Goal: Book appointment/travel/reservation

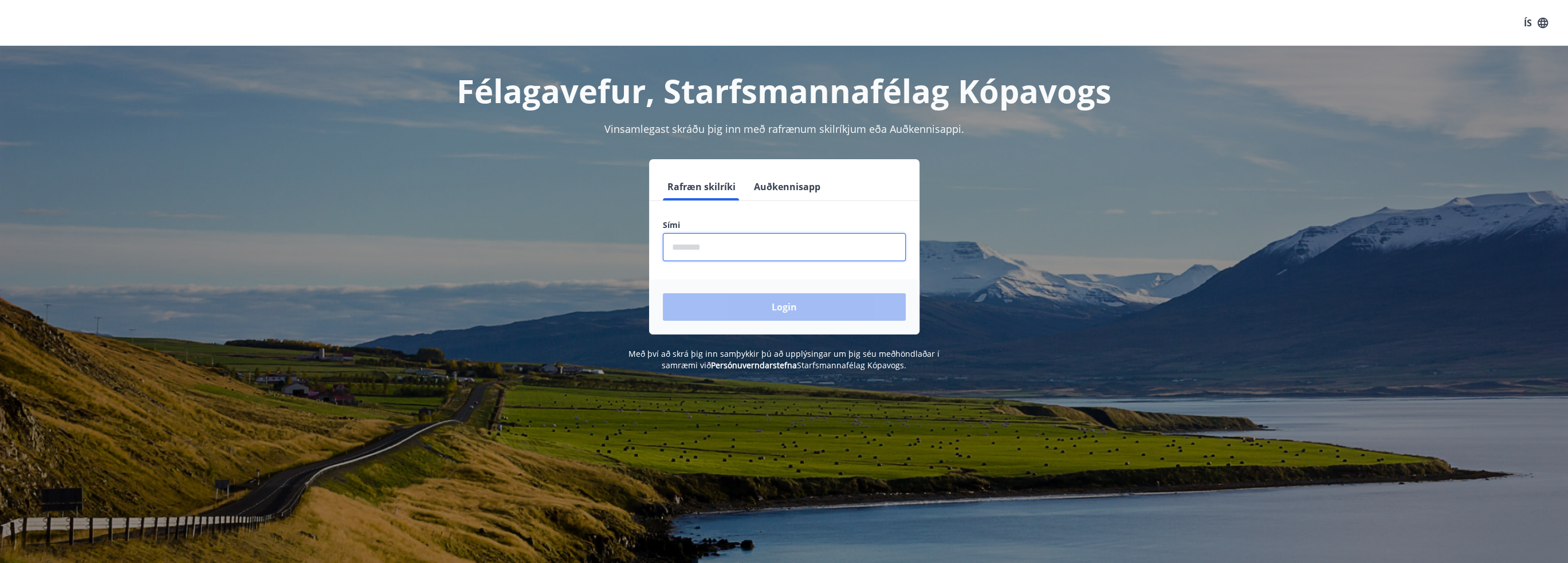
click at [723, 246] on input "phone" at bounding box center [784, 247] width 243 height 28
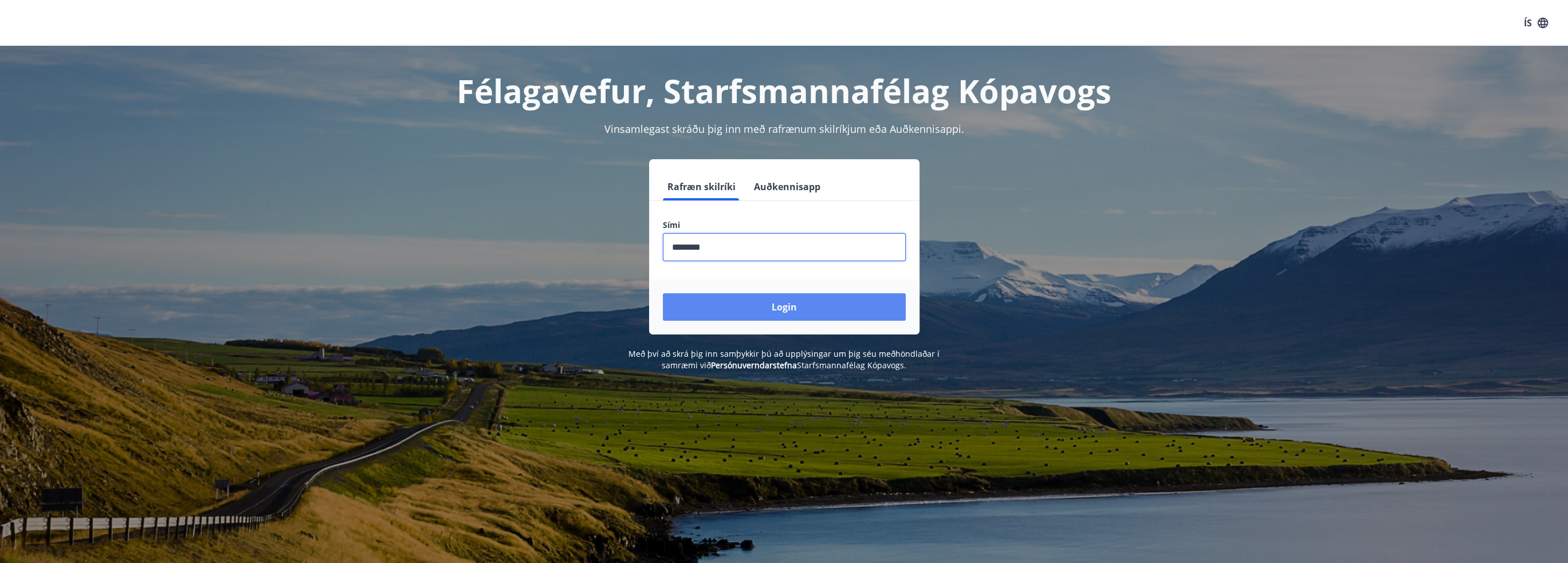
type input "********"
click at [785, 315] on button "Login" at bounding box center [784, 306] width 243 height 27
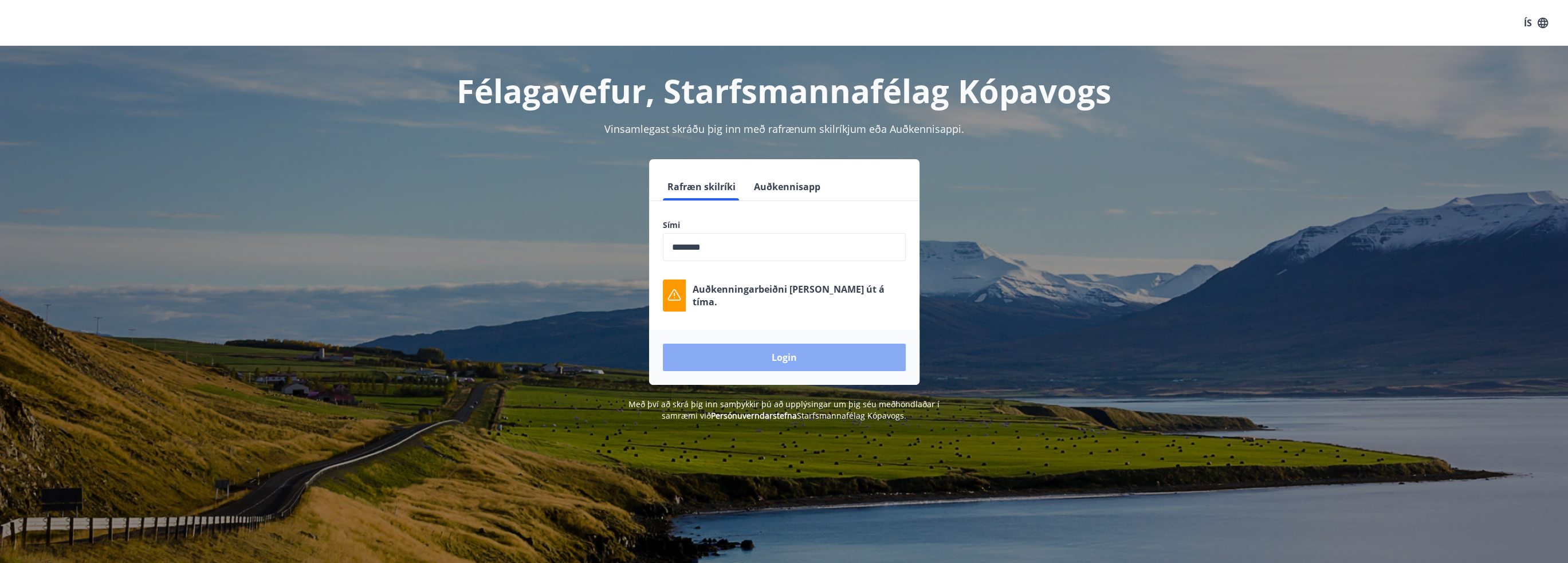
click at [790, 360] on button "Login" at bounding box center [784, 357] width 243 height 27
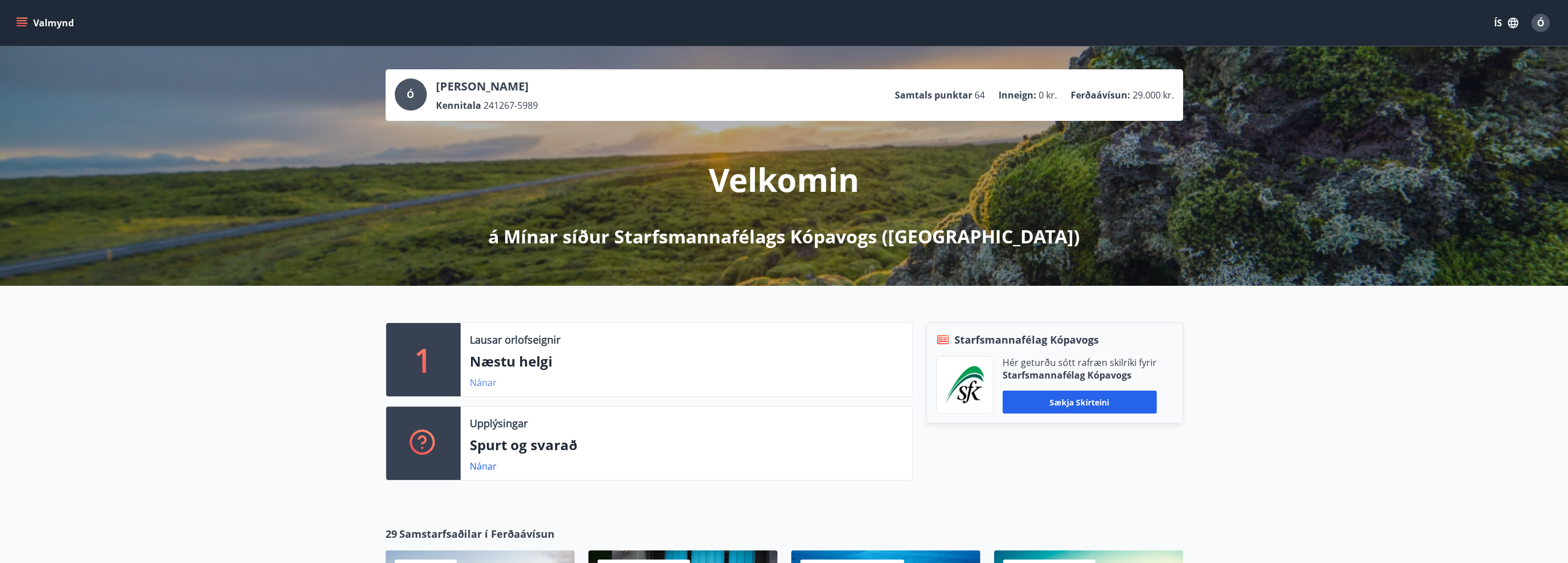
click at [480, 385] on link "Nánar" at bounding box center [483, 383] width 27 height 13
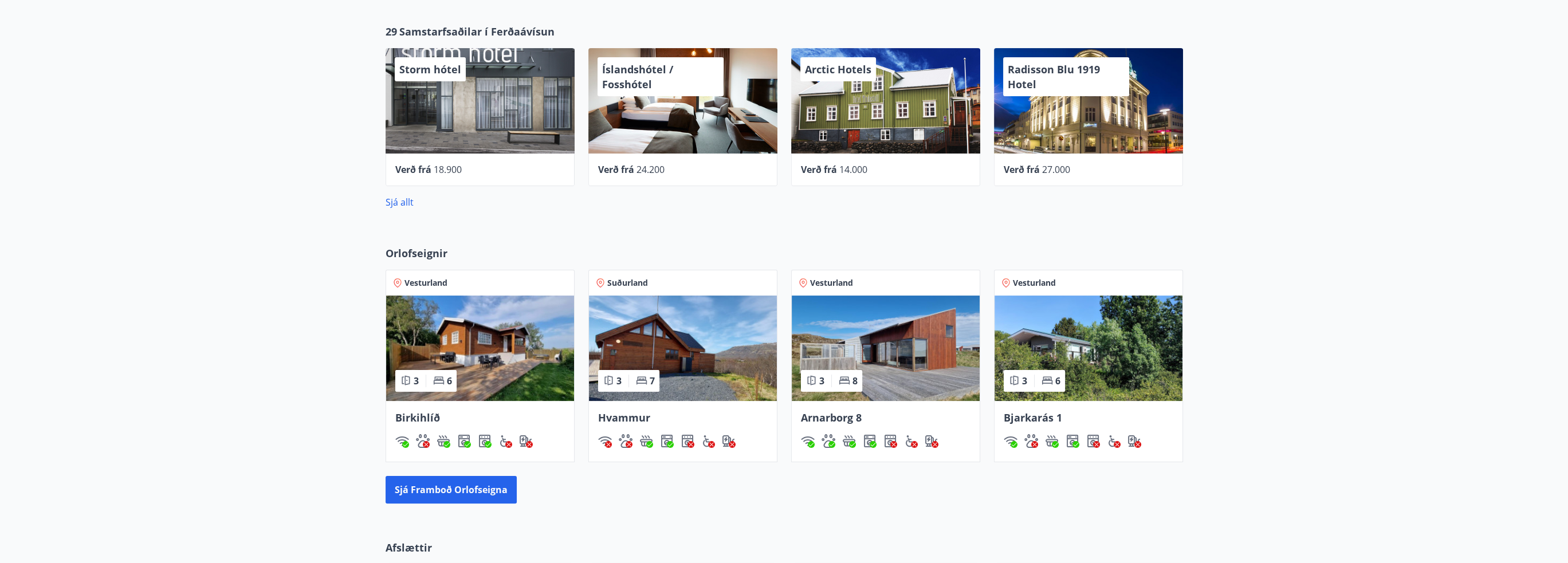
scroll to position [573, 0]
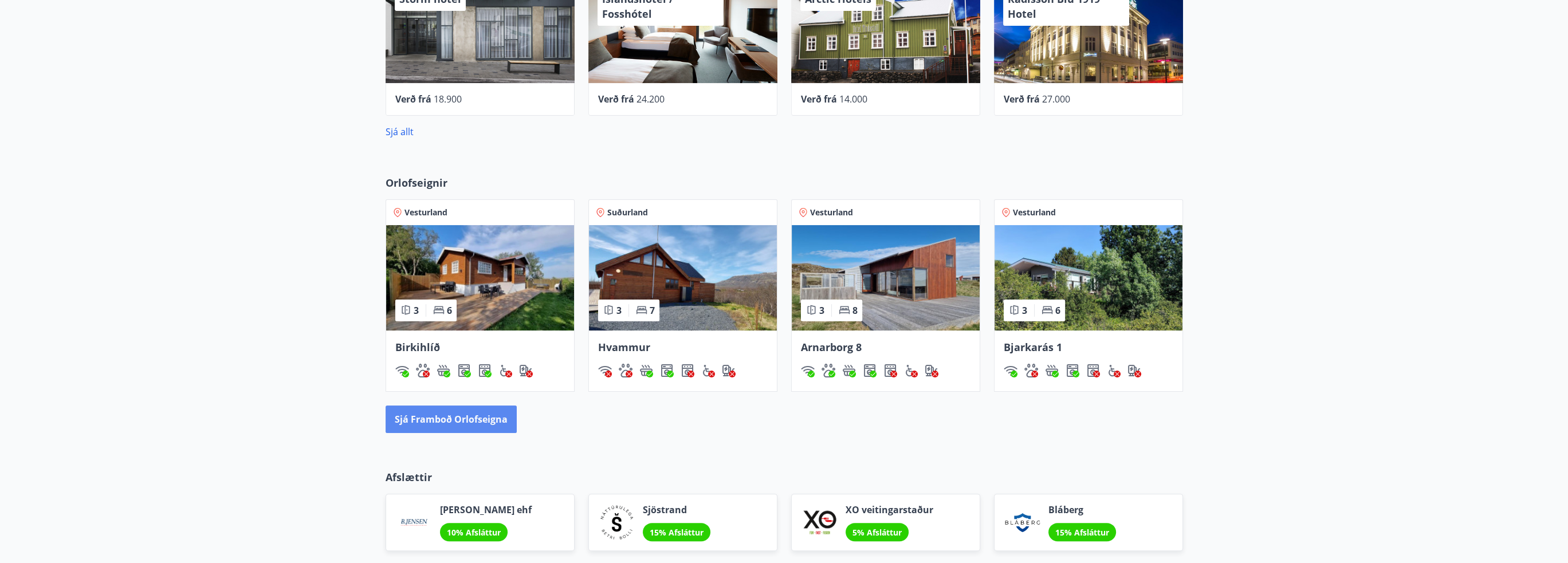
click at [446, 422] on button "Sjá framboð orlofseigna" at bounding box center [451, 419] width 131 height 27
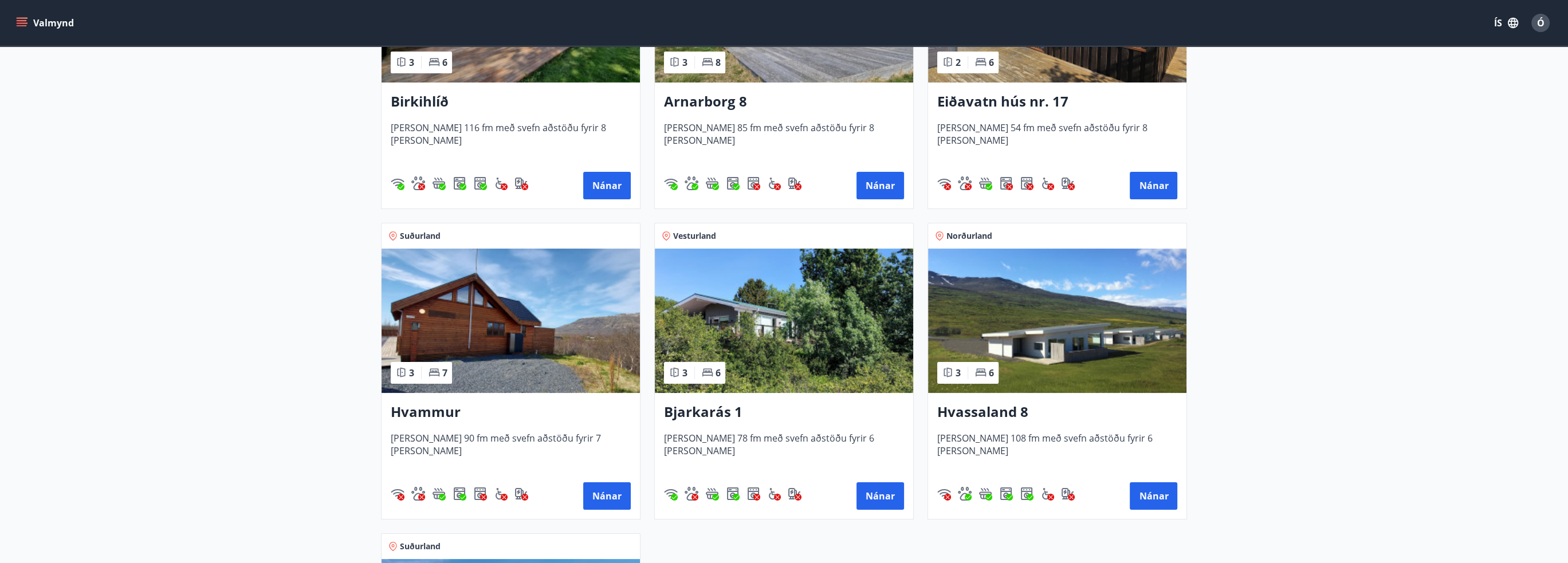
scroll to position [343, 0]
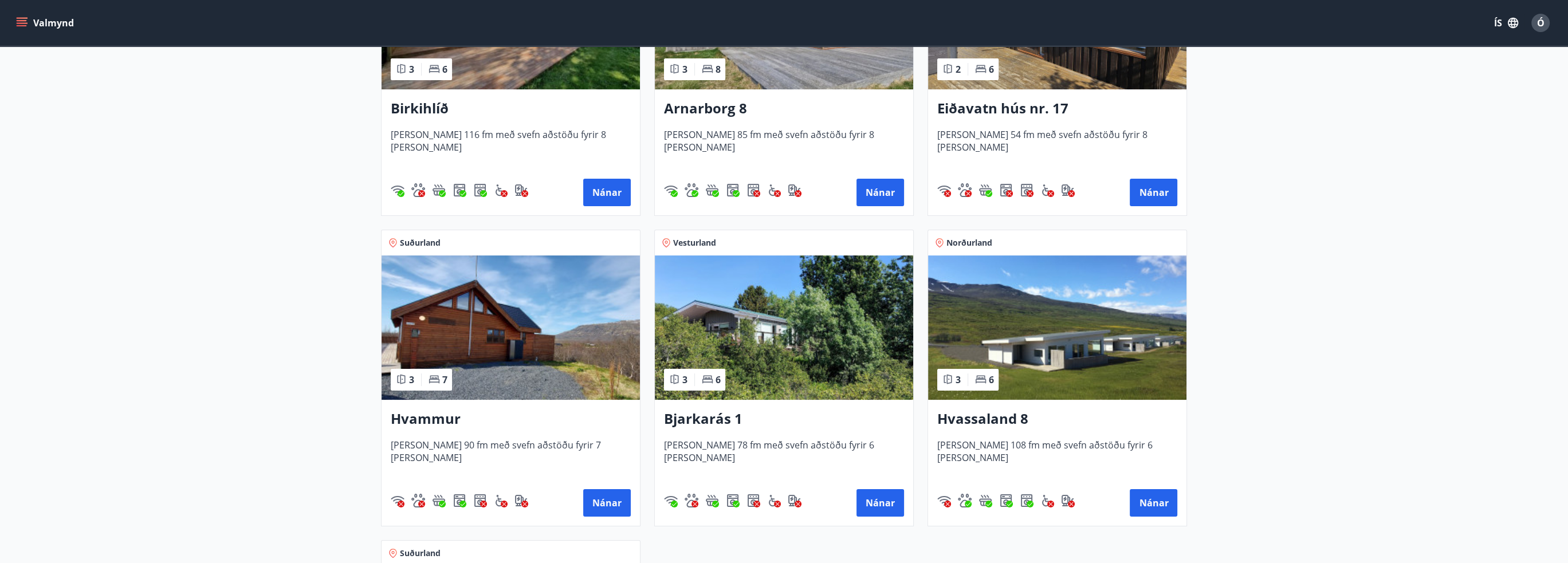
click at [445, 419] on h3 "Hvammur" at bounding box center [511, 419] width 240 height 20
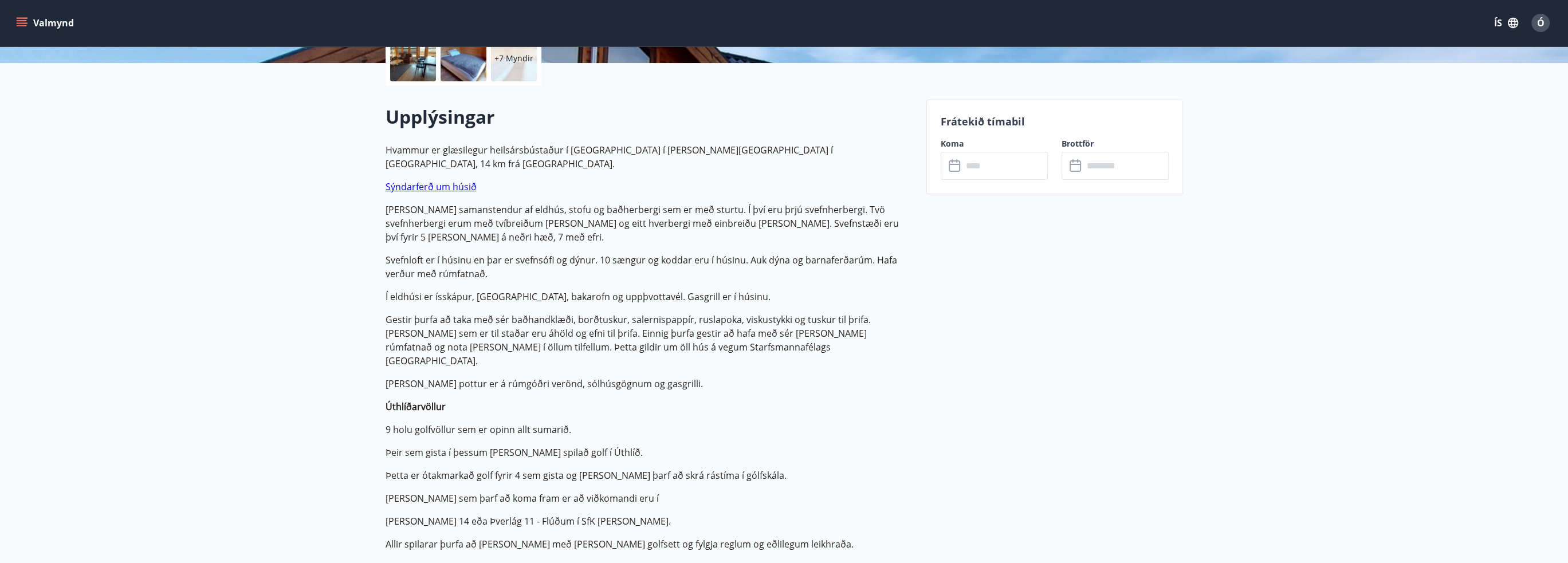
scroll to position [287, 0]
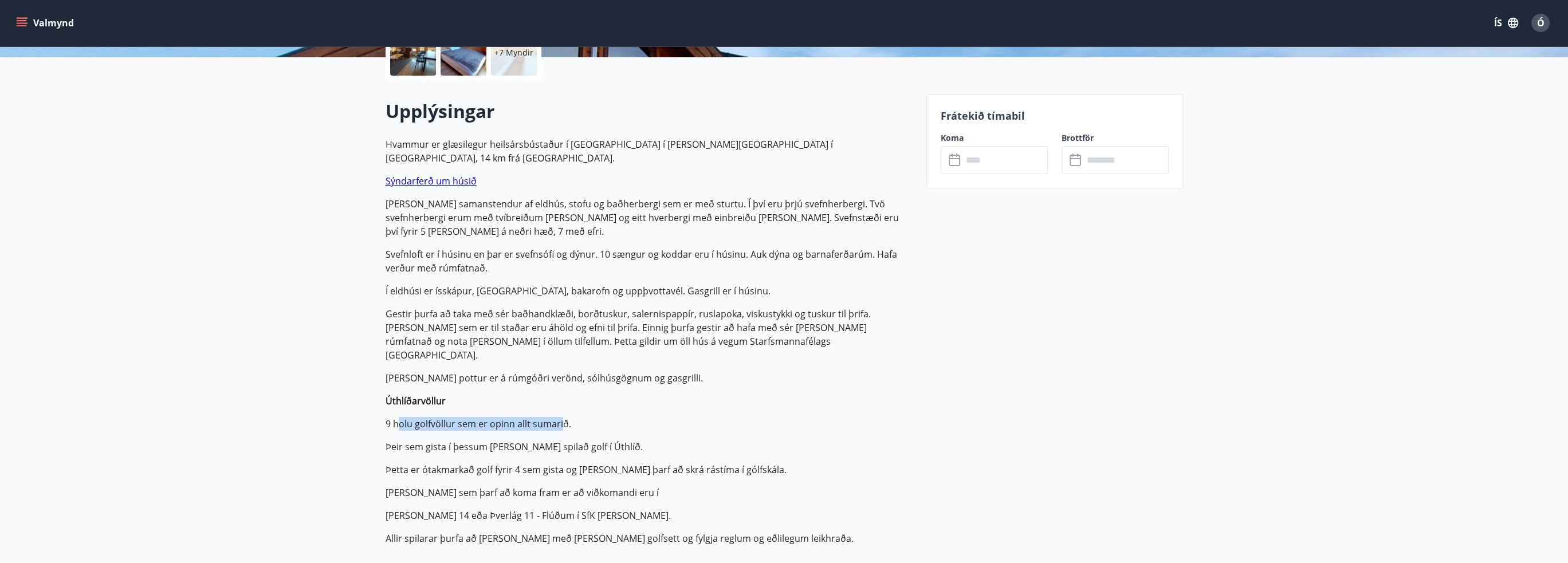
drag, startPoint x: 397, startPoint y: 383, endPoint x: 566, endPoint y: 389, distance: 169.1
click at [566, 417] on p "9 holu golfvöllur sem er opinn allt sumarið." at bounding box center [649, 424] width 527 height 14
click at [564, 417] on p "9 holu golfvöllur sem er opinn allt sumarið." at bounding box center [649, 424] width 527 height 14
click at [520, 394] on p "Úthlíðarvöllur" at bounding box center [649, 401] width 527 height 14
drag, startPoint x: 523, startPoint y: 387, endPoint x: 540, endPoint y: 408, distance: 27.0
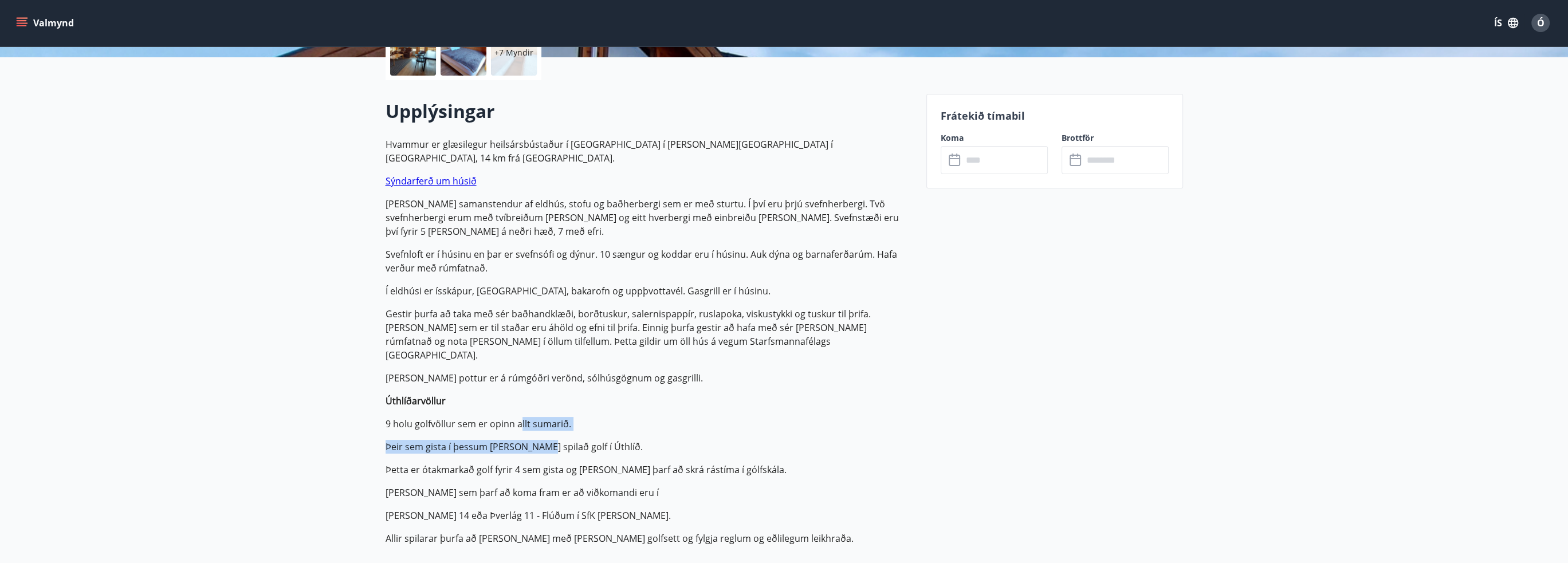
click at [540, 408] on p "Hvammur er glæsilegur heilsársbústaður í [GEOGRAPHIC_DATA] í [PERSON_NAME][GEOG…" at bounding box center [649, 341] width 527 height 408
click at [557, 440] on p "Þeir sem gista í þessum [PERSON_NAME] spilað golf í Úthlíð." at bounding box center [649, 447] width 527 height 14
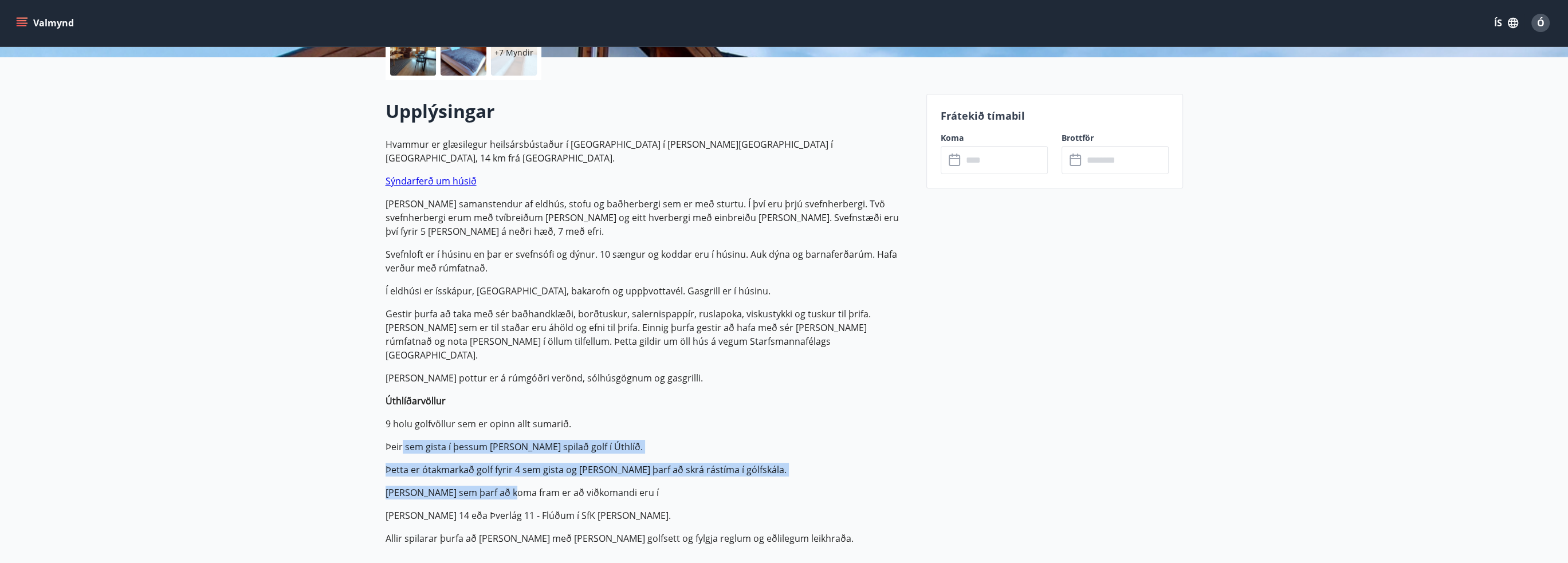
drag, startPoint x: 401, startPoint y: 401, endPoint x: 559, endPoint y: 446, distance: 164.3
click at [553, 446] on p "Hvammur er glæsilegur heilsársbústaður í [GEOGRAPHIC_DATA] í [PERSON_NAME][GEOG…" at bounding box center [649, 341] width 527 height 408
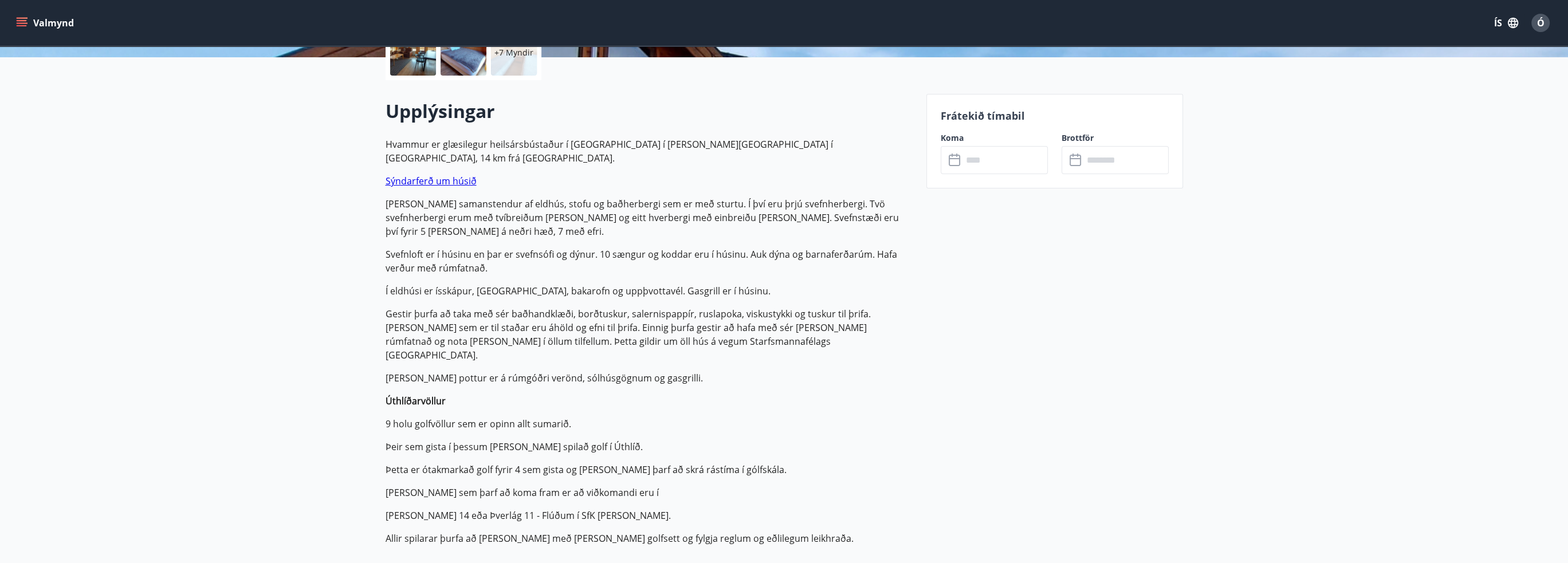
click at [578, 439] on p "Hvammur er glæsilegur heilsársbústaður í [GEOGRAPHIC_DATA] í [PERSON_NAME][GEOG…" at bounding box center [649, 341] width 527 height 408
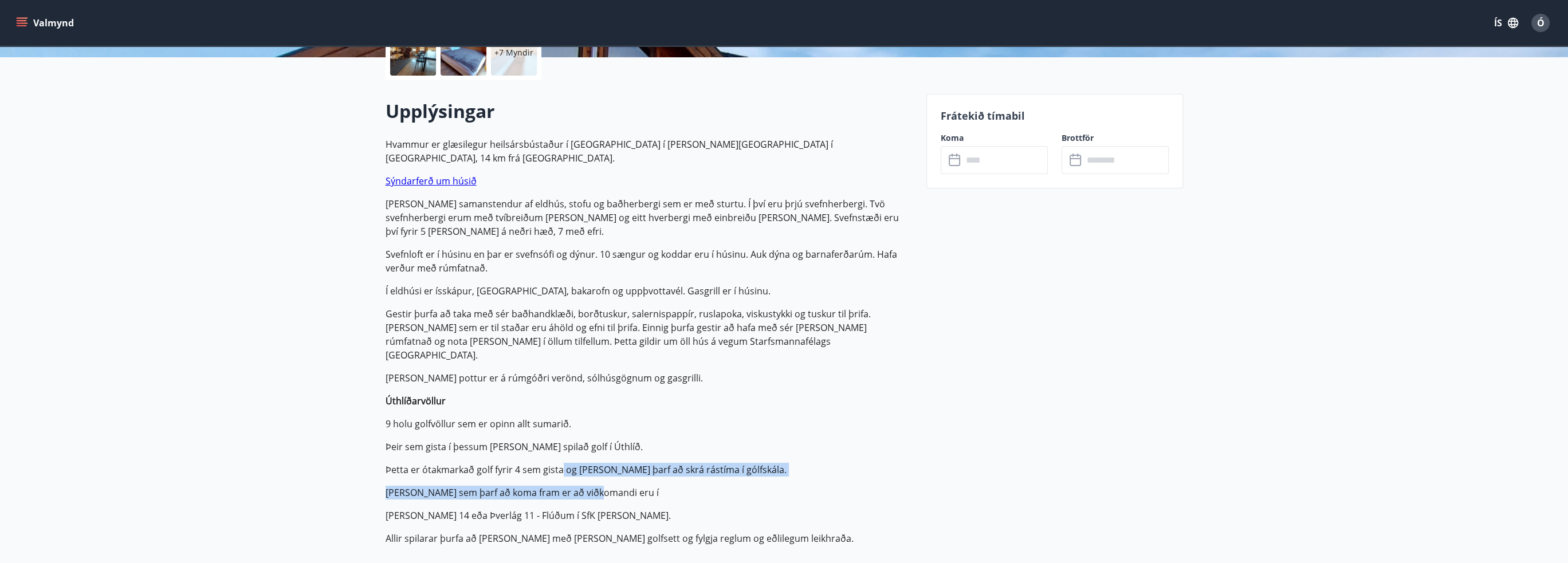
drag, startPoint x: 561, startPoint y: 417, endPoint x: 598, endPoint y: 439, distance: 43.0
click at [594, 448] on p "Hvammur er glæsilegur heilsársbústaður í [GEOGRAPHIC_DATA] í [PERSON_NAME][GEOG…" at bounding box center [649, 341] width 527 height 408
click at [612, 463] on p "Þetta er ótakmarkað golf fyrir 4 sem gista og [PERSON_NAME] þarf að skrá rástím…" at bounding box center [649, 470] width 527 height 14
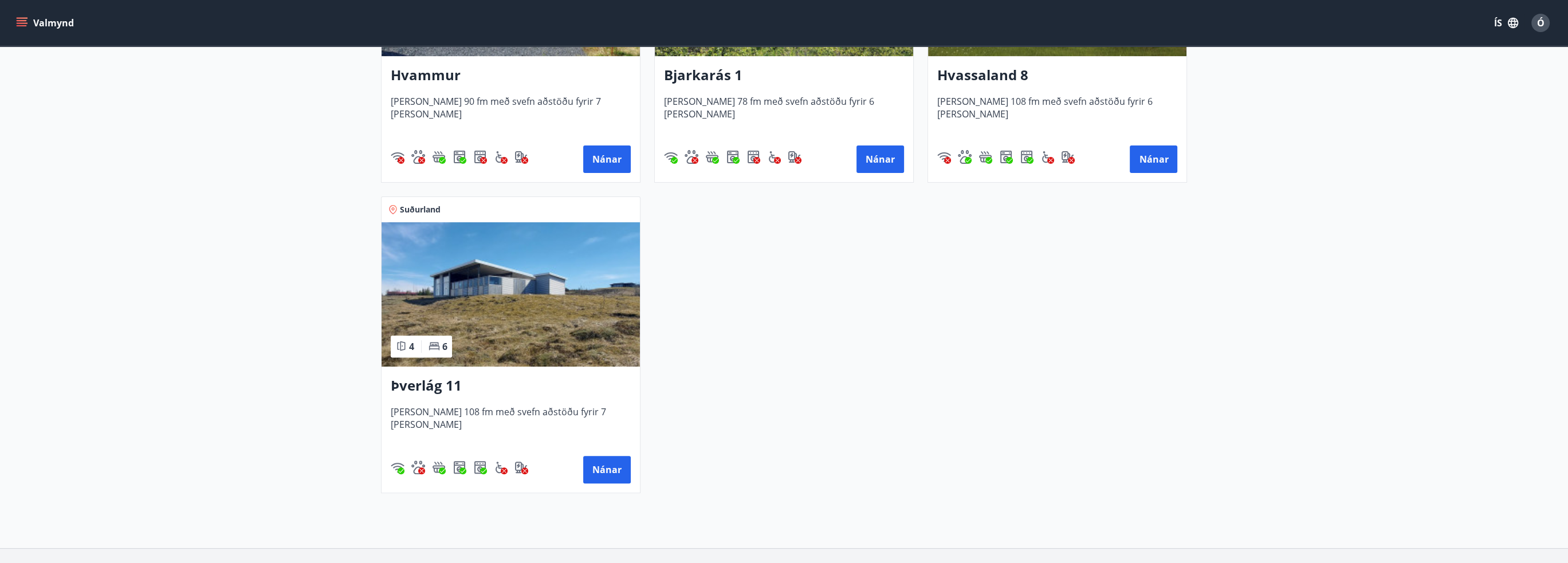
click at [448, 384] on h3 "Þverlág 11" at bounding box center [511, 385] width 240 height 20
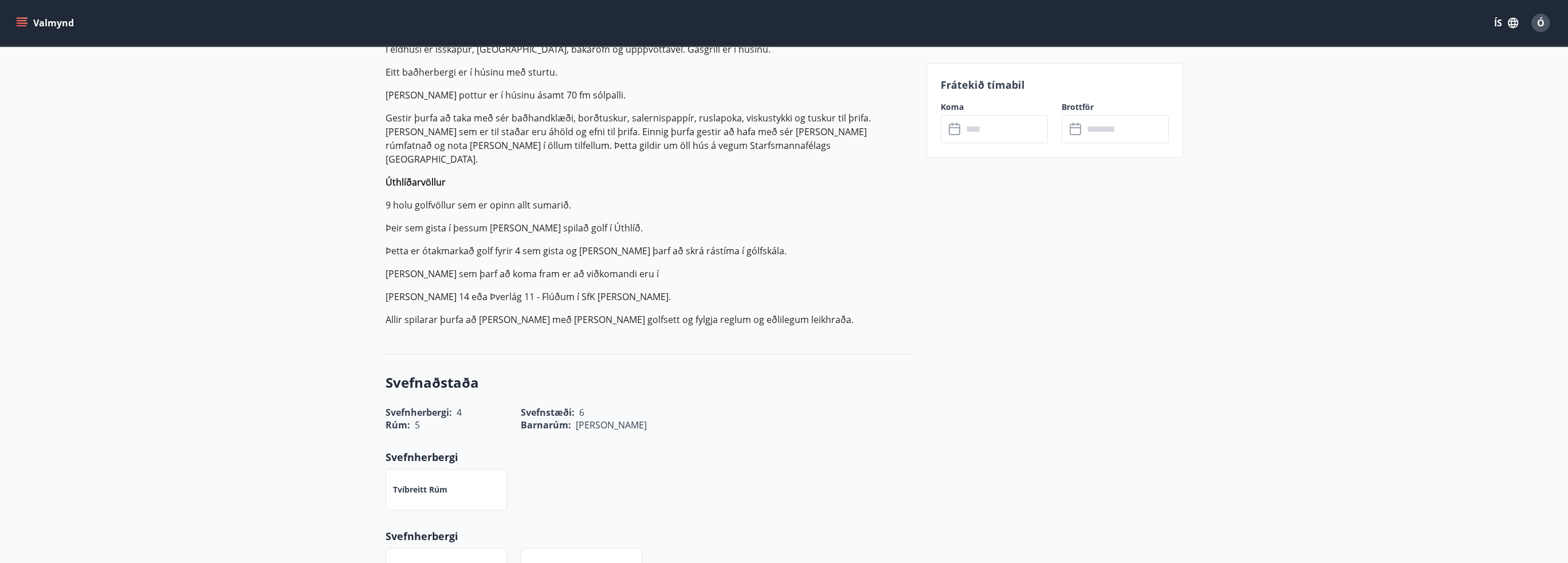
scroll to position [458, 0]
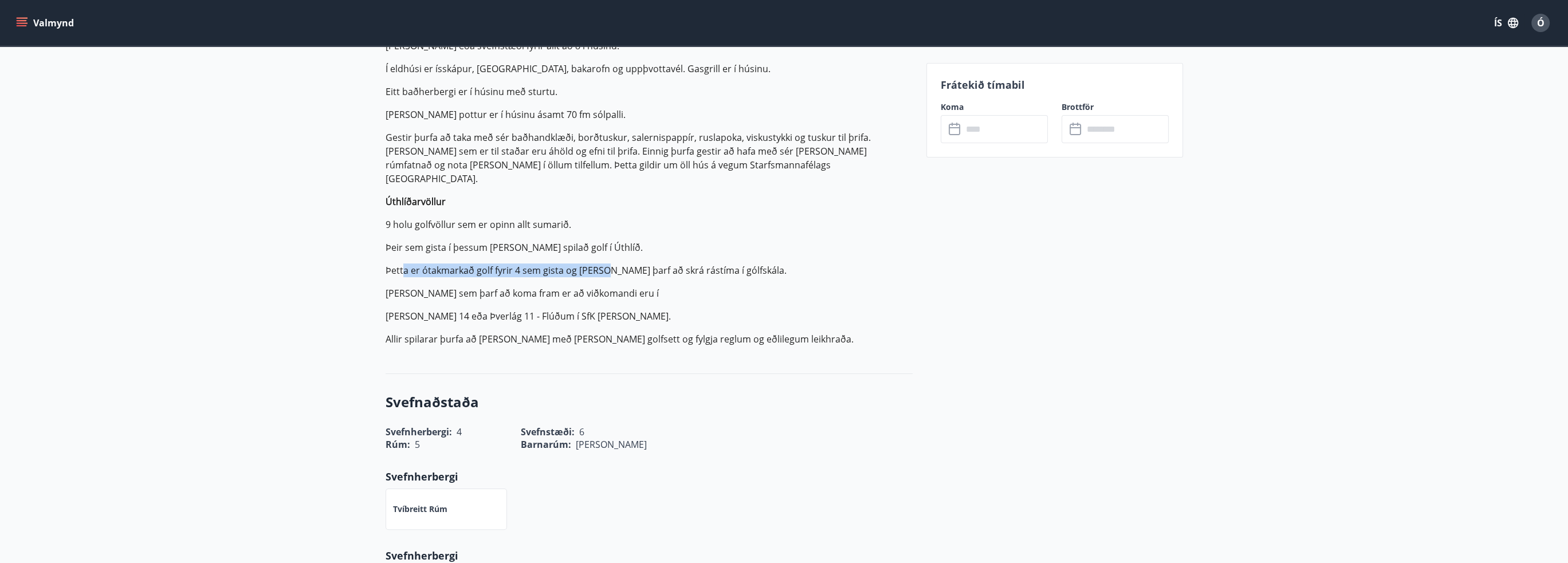
drag, startPoint x: 403, startPoint y: 238, endPoint x: 608, endPoint y: 245, distance: 205.1
click at [608, 264] on p "Þetta er ótakmarkað golf fyrir 4 sem gista og [PERSON_NAME] þarf að skrá rástím…" at bounding box center [649, 271] width 527 height 14
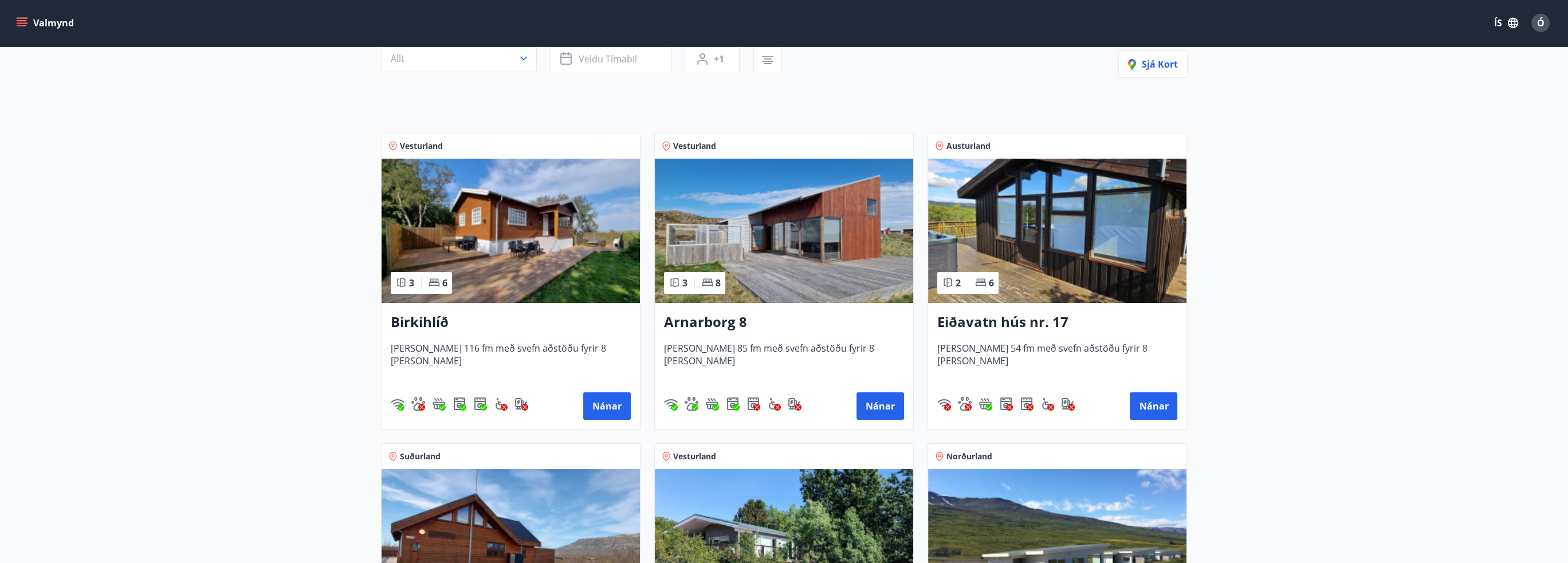
scroll to position [173, 0]
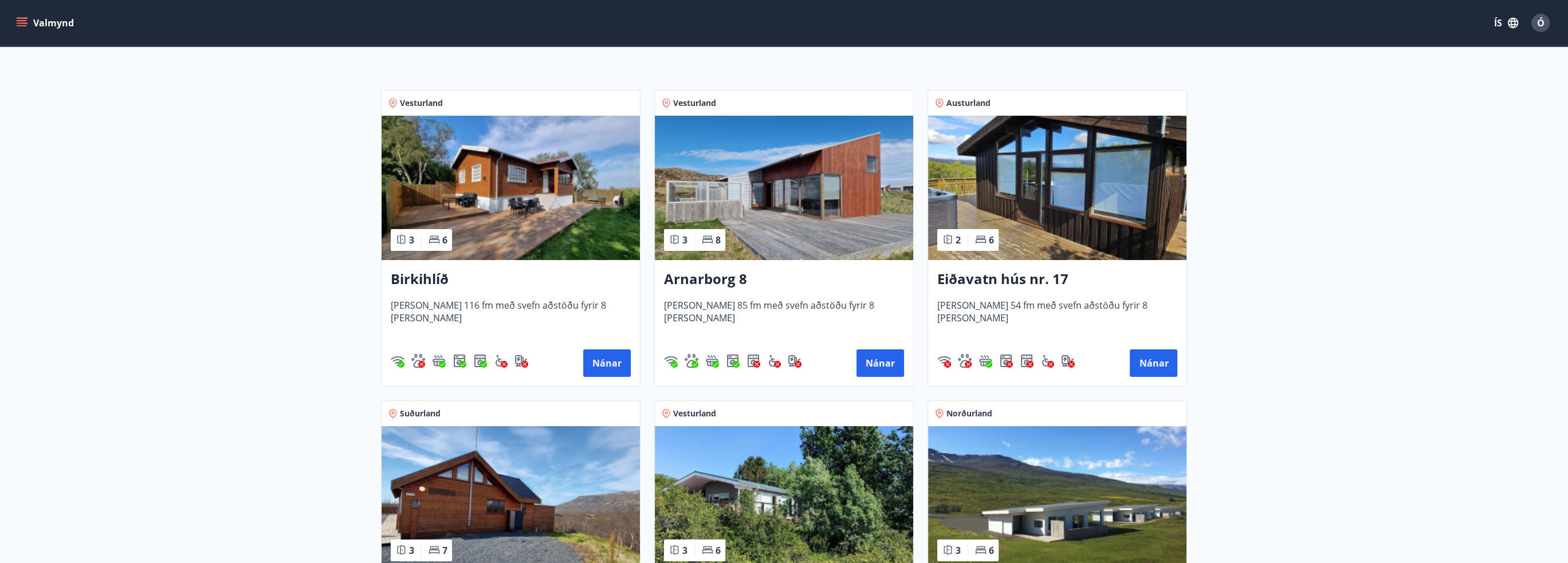
click at [467, 308] on span "[PERSON_NAME] 116 fm með svefn aðstöðu fyrir 8 [PERSON_NAME]" at bounding box center [511, 318] width 240 height 38
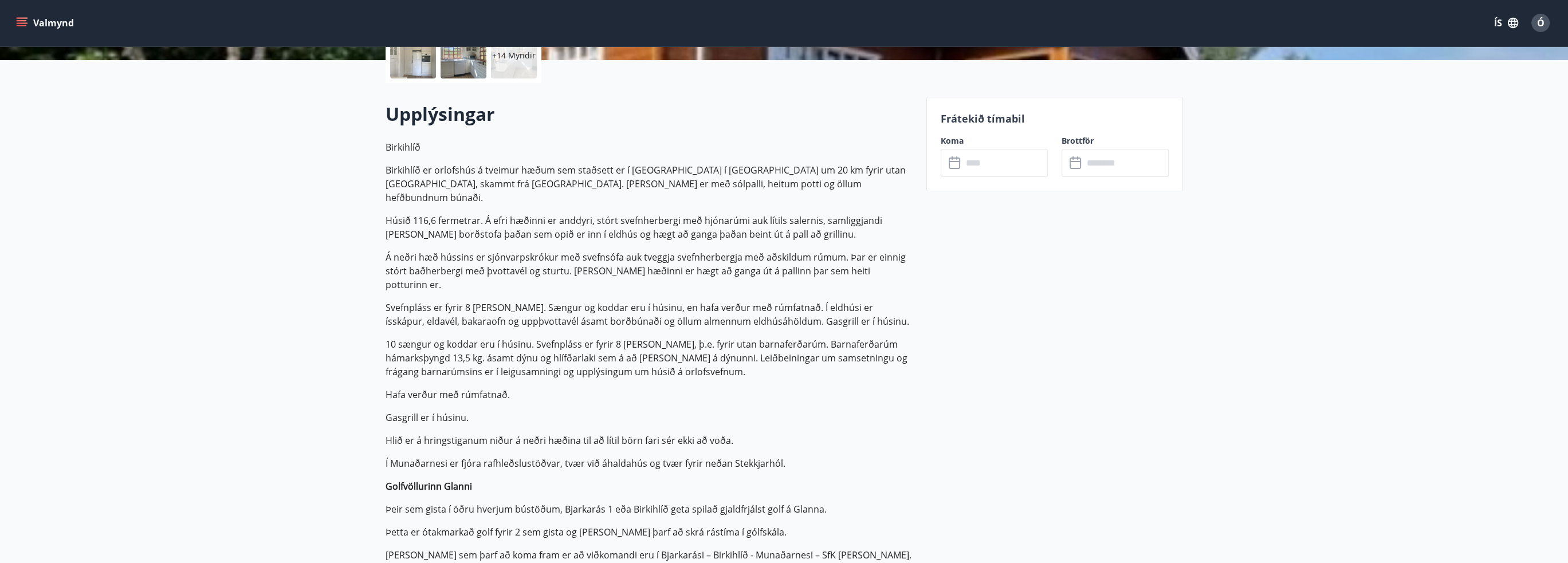
scroll to position [287, 0]
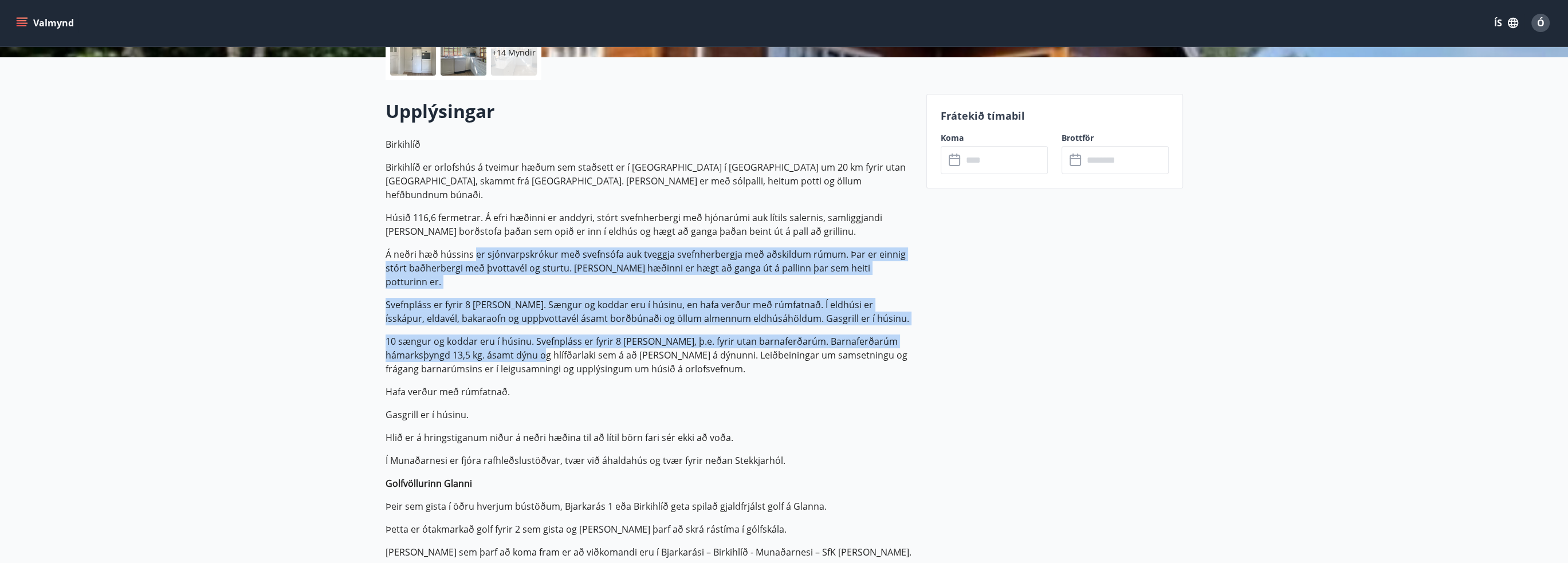
drag, startPoint x: 476, startPoint y: 246, endPoint x: 692, endPoint y: 320, distance: 228.3
click at [582, 323] on p "Birkihlíð Birkihlíð er orlofshús á tveimur hæðum sem staðsett er í [GEOGRAPHIC_…" at bounding box center [649, 360] width 527 height 445
click at [692, 334] on p "10 sængur og koddar eru í húsinu. Svefnpláss er fyrir 8 [PERSON_NAME], þ.e. fyr…" at bounding box center [649, 355] width 527 height 41
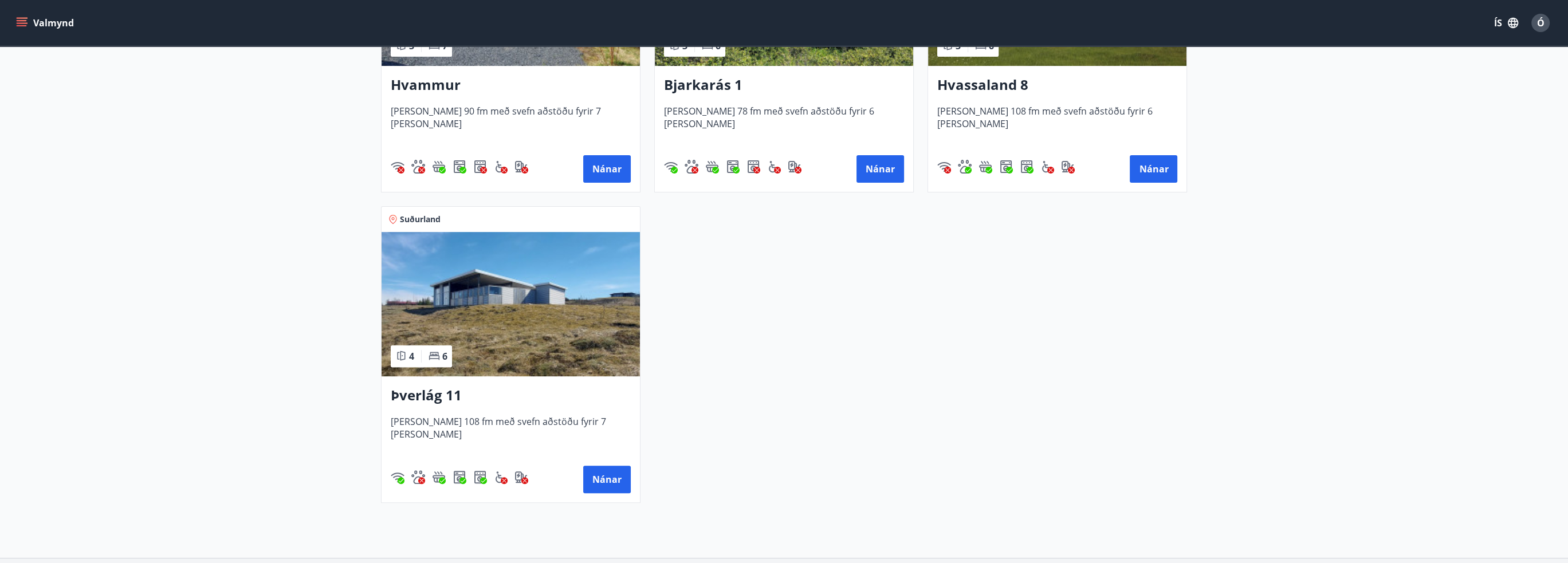
scroll to position [630, 0]
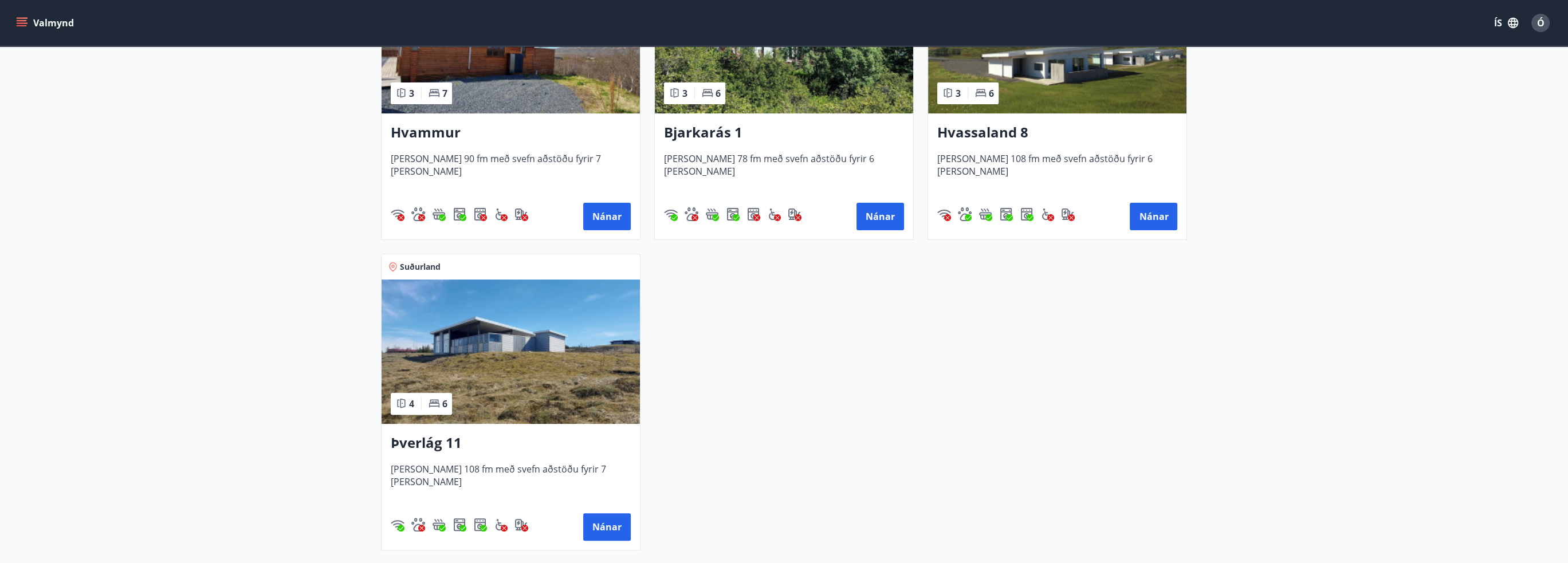
click at [974, 131] on h3 "Hvassaland 8" at bounding box center [1057, 132] width 240 height 20
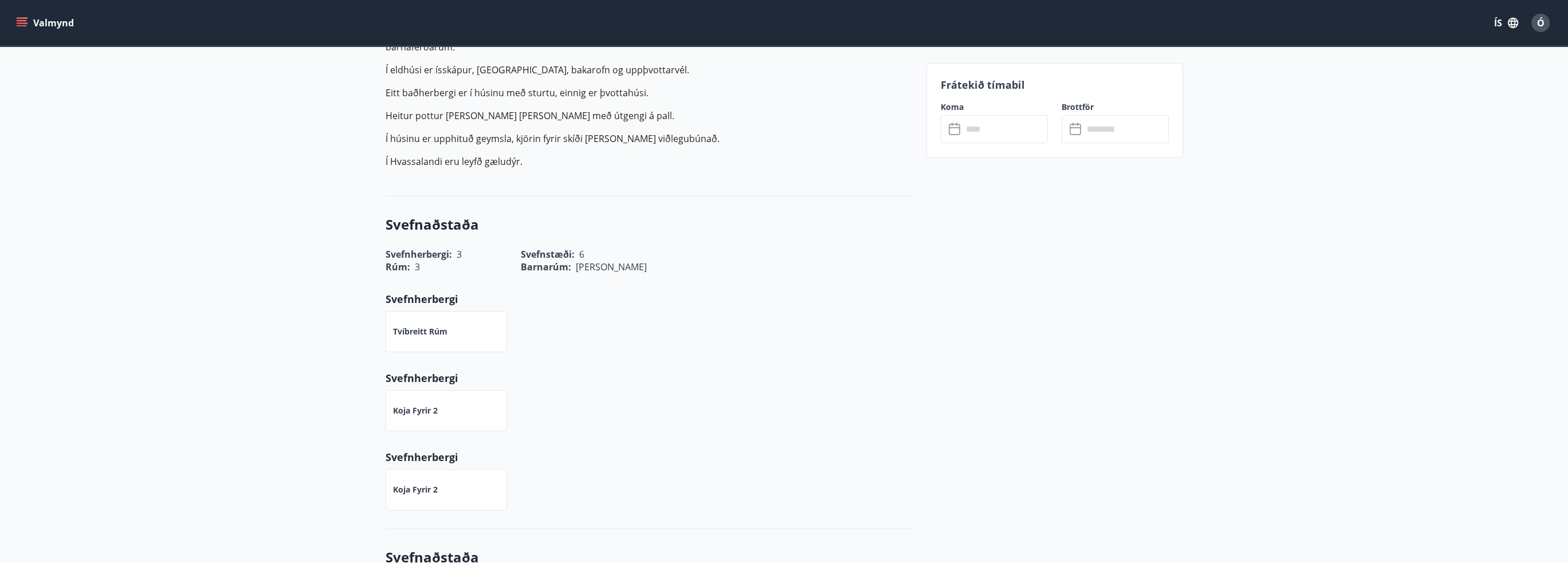
scroll to position [229, 0]
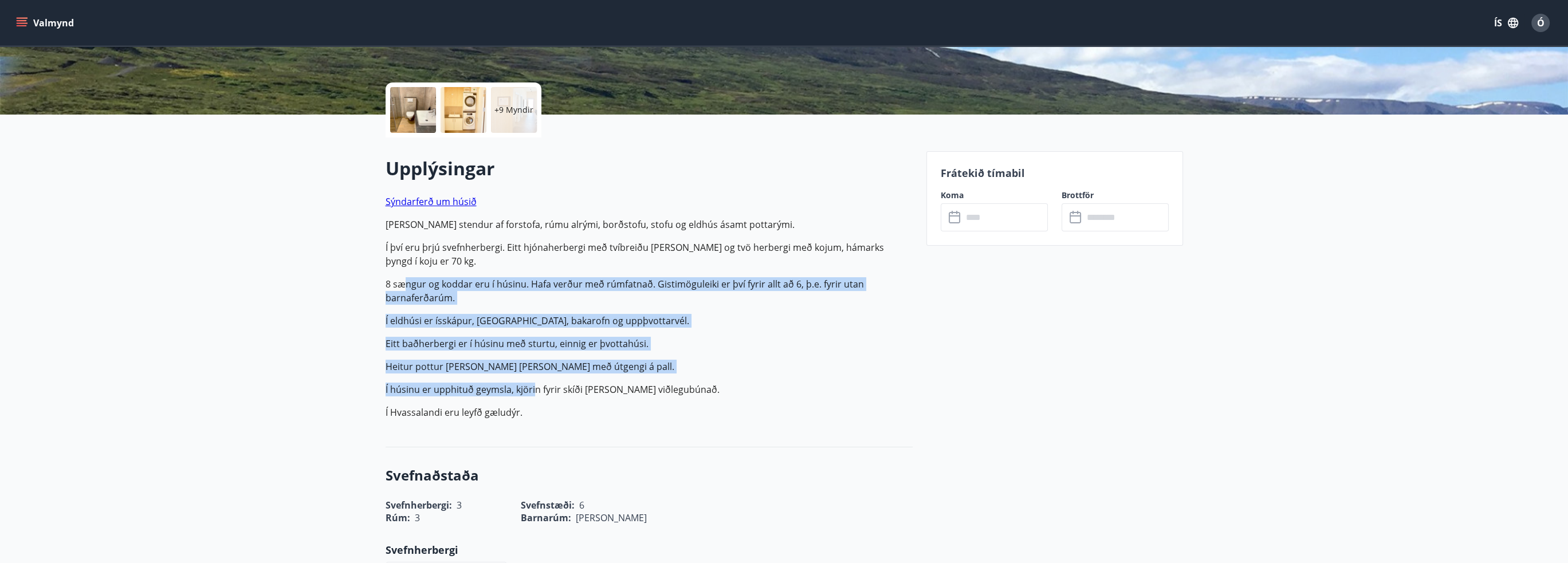
drag, startPoint x: 404, startPoint y: 288, endPoint x: 561, endPoint y: 398, distance: 191.7
click at [534, 394] on p "Sýndarferð um [PERSON_NAME] saman stendur af forstofa, rúmu alrými, borðstofu, …" at bounding box center [649, 306] width 527 height 225
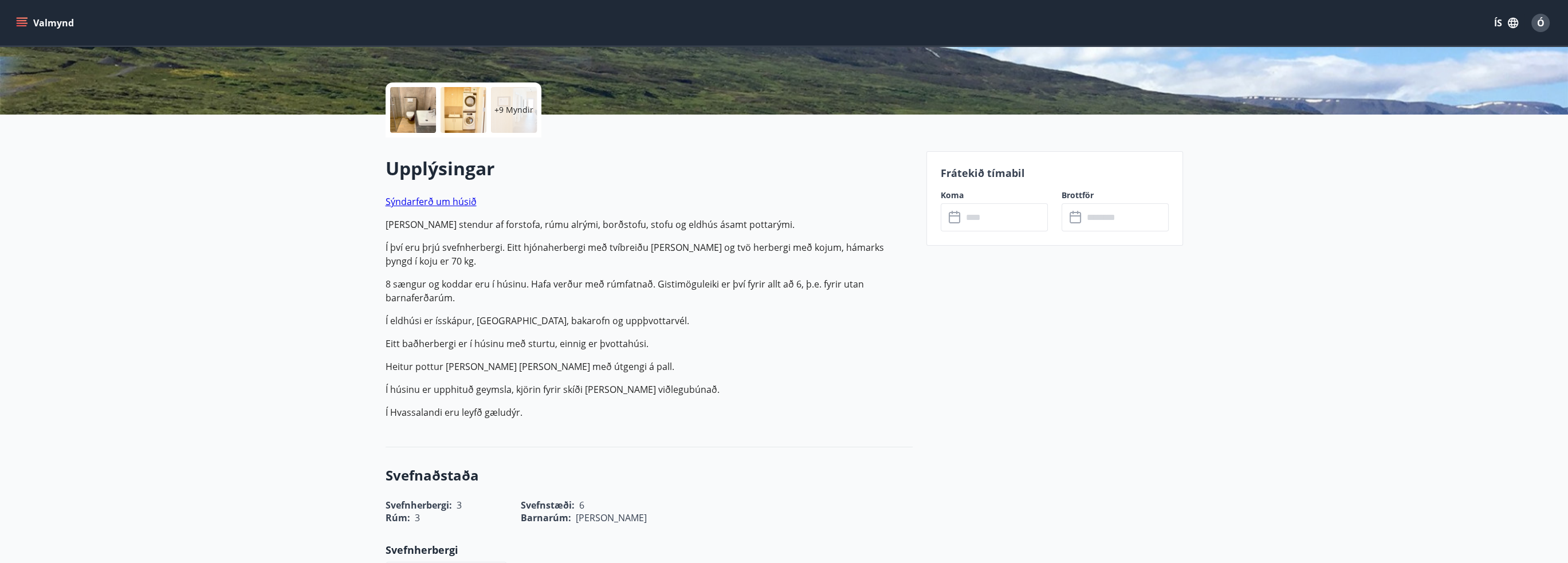
click at [603, 401] on p "Sýndarferð um [PERSON_NAME] saman stendur af forstofa, rúmu alrými, borðstofu, …" at bounding box center [649, 306] width 527 height 225
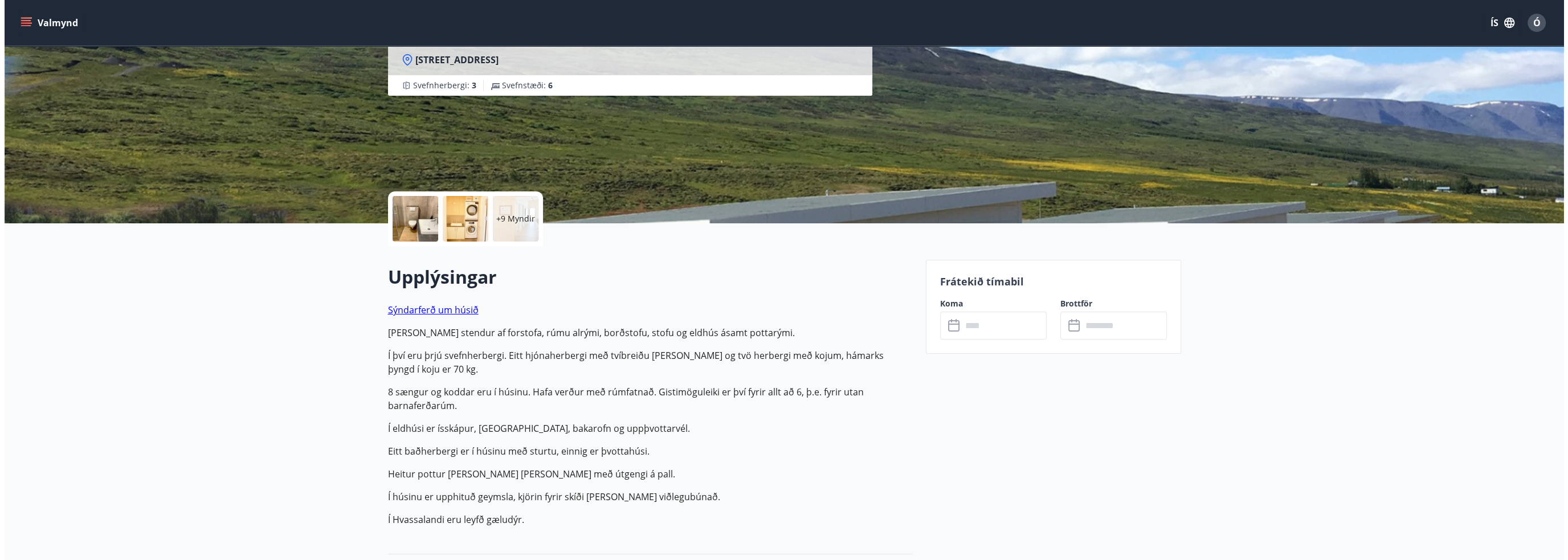
scroll to position [0, 0]
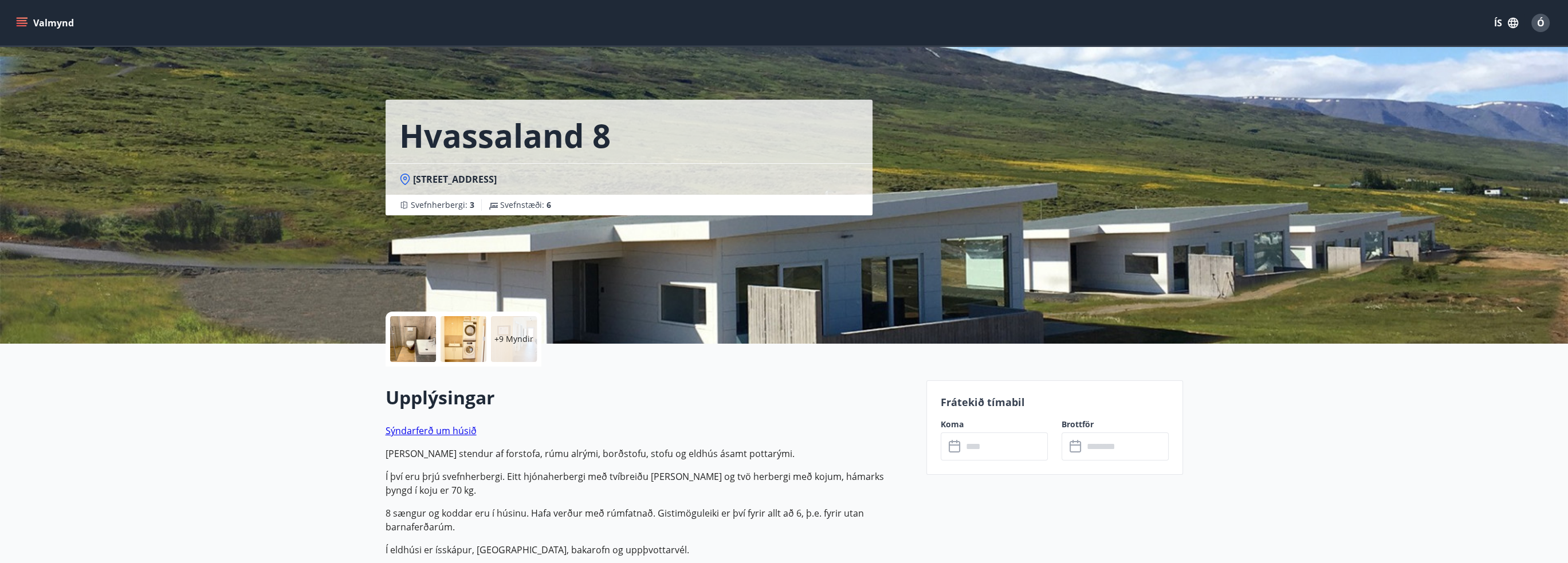
click at [418, 345] on div at bounding box center [413, 339] width 46 height 46
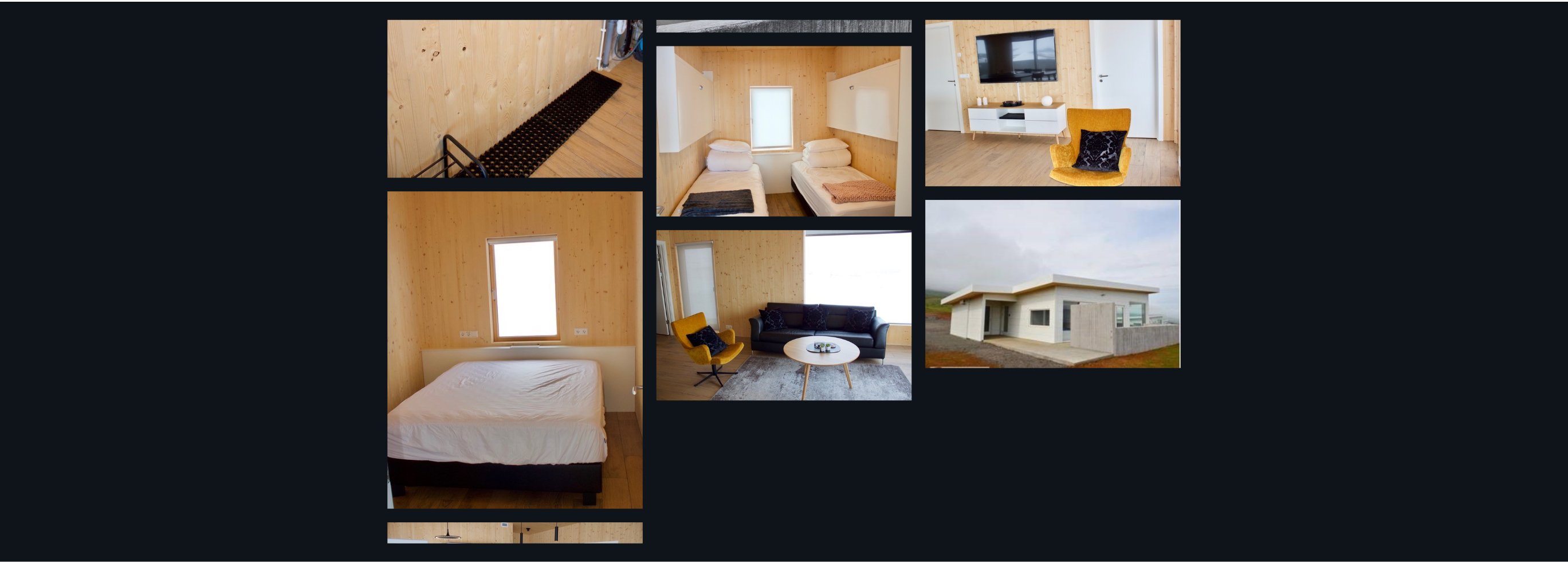
scroll to position [860, 0]
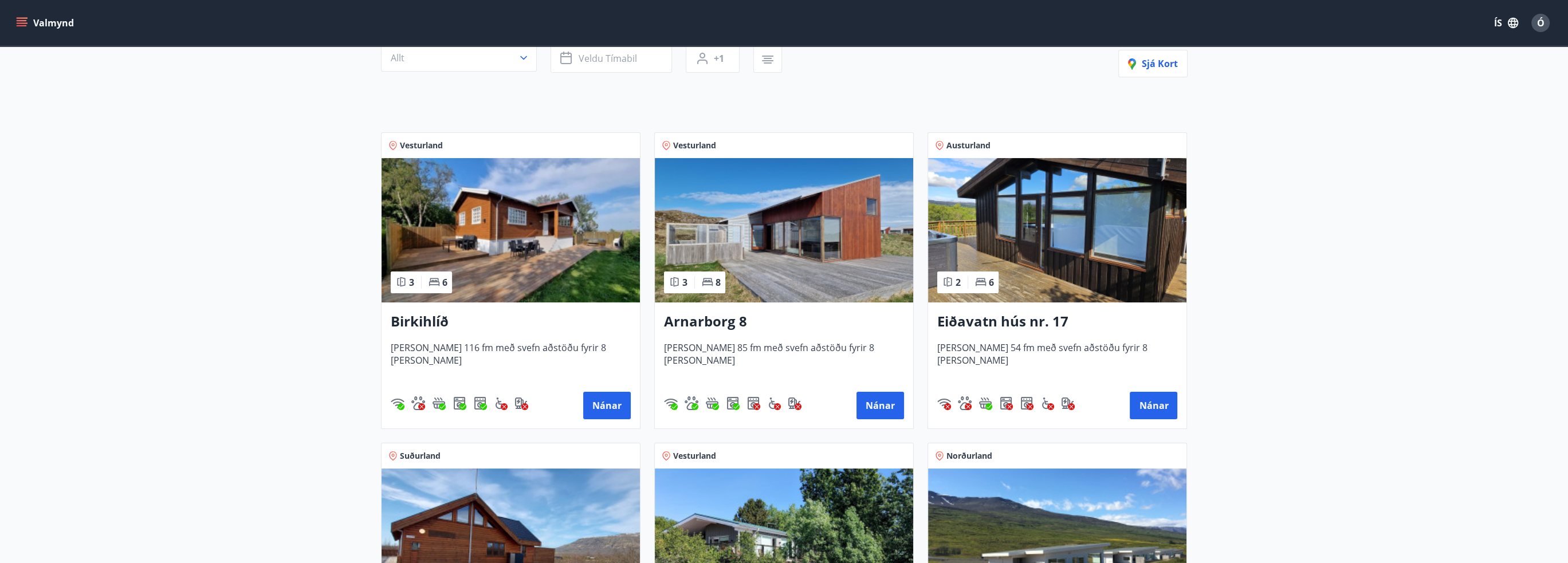
scroll to position [115, 0]
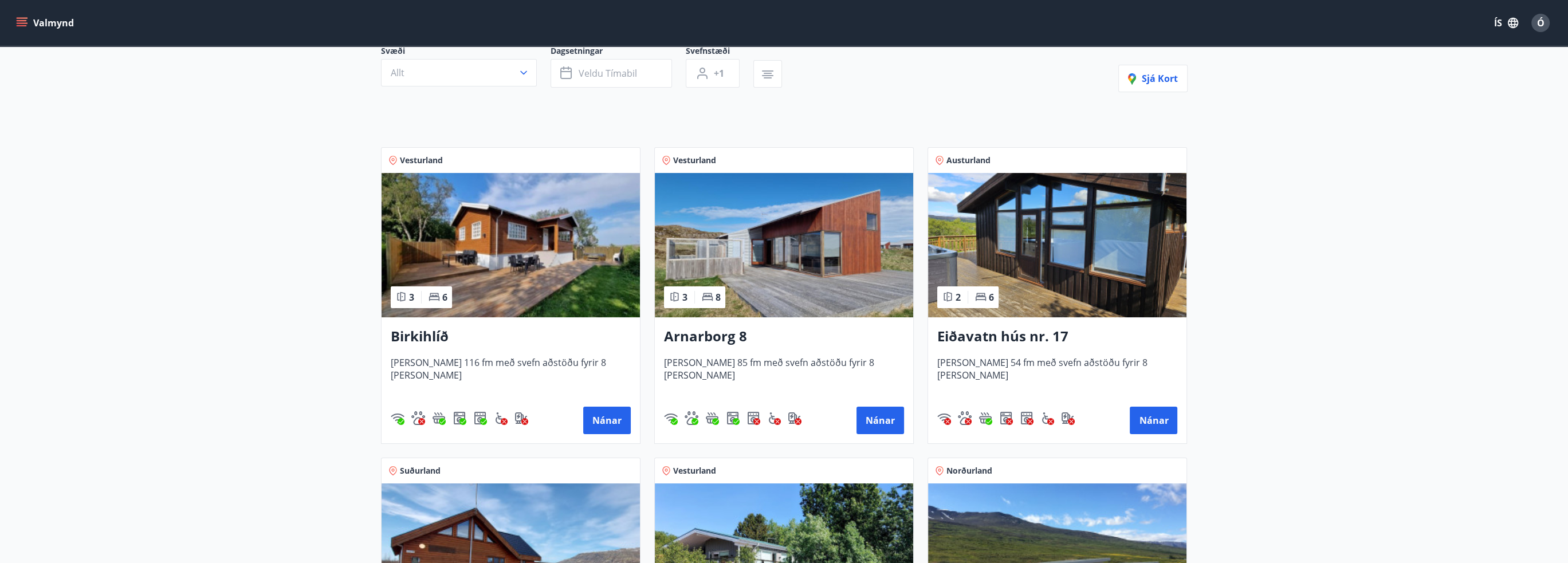
click at [426, 336] on h3 "Birkihlíð" at bounding box center [511, 336] width 240 height 20
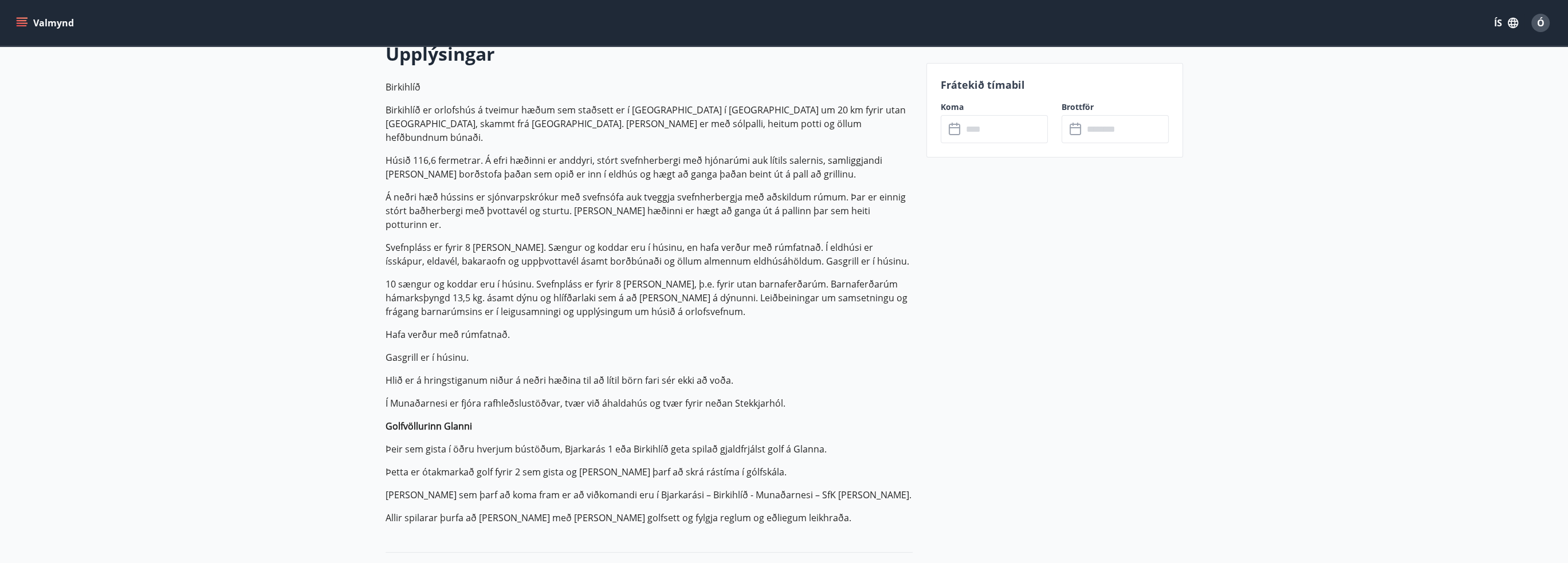
scroll to position [57, 0]
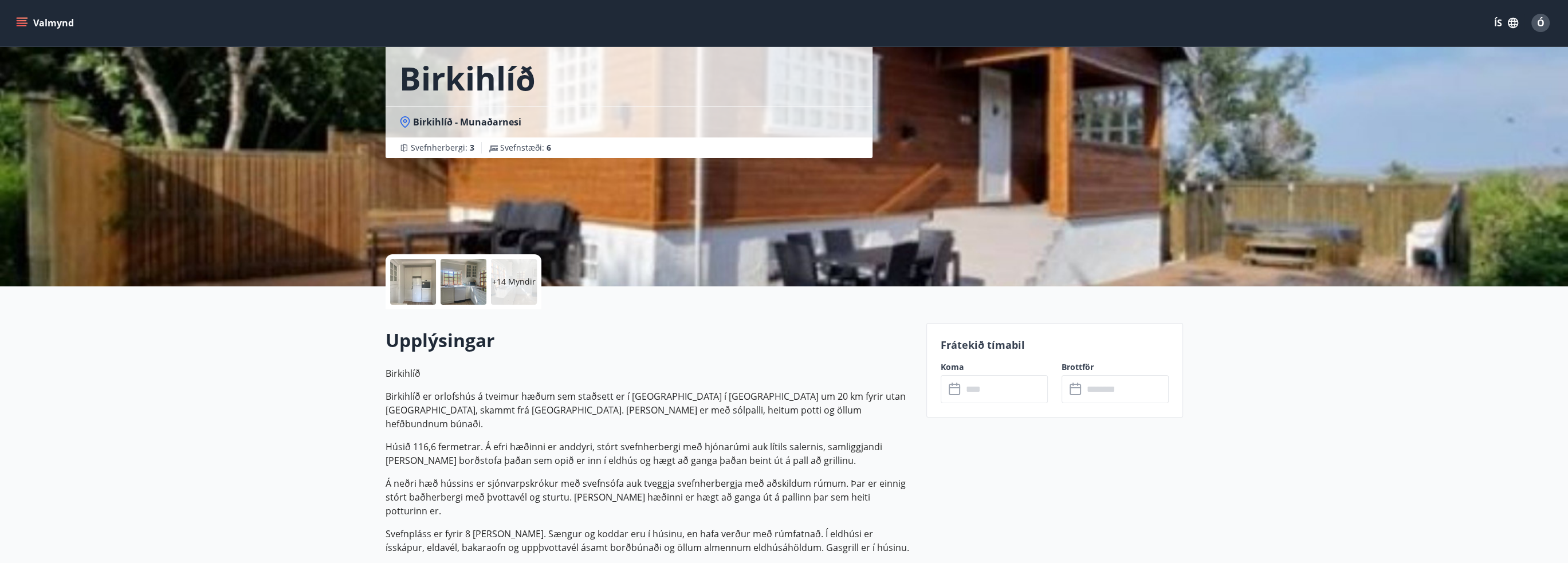
click at [986, 391] on input "text" at bounding box center [1005, 389] width 85 height 28
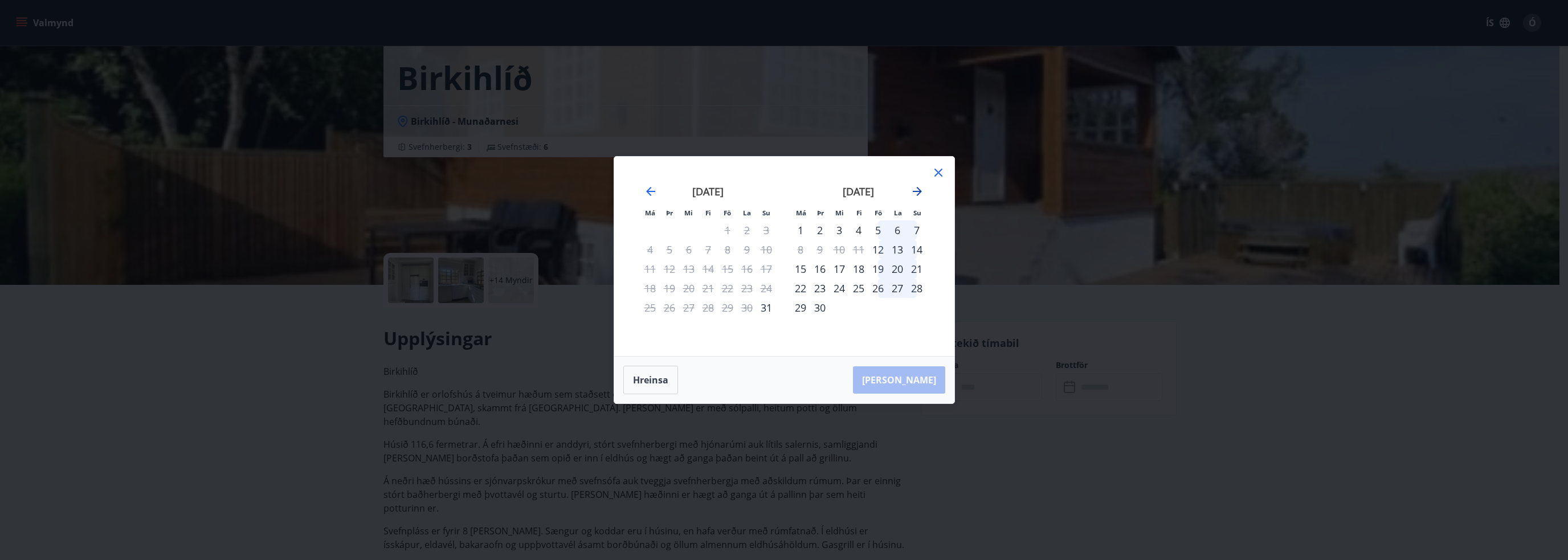
click at [918, 191] on icon "Move forward to switch to the next month." at bounding box center [918, 191] width 14 height 14
click at [749, 266] on div "20" at bounding box center [747, 269] width 19 height 19
click at [935, 175] on icon at bounding box center [938, 173] width 14 height 14
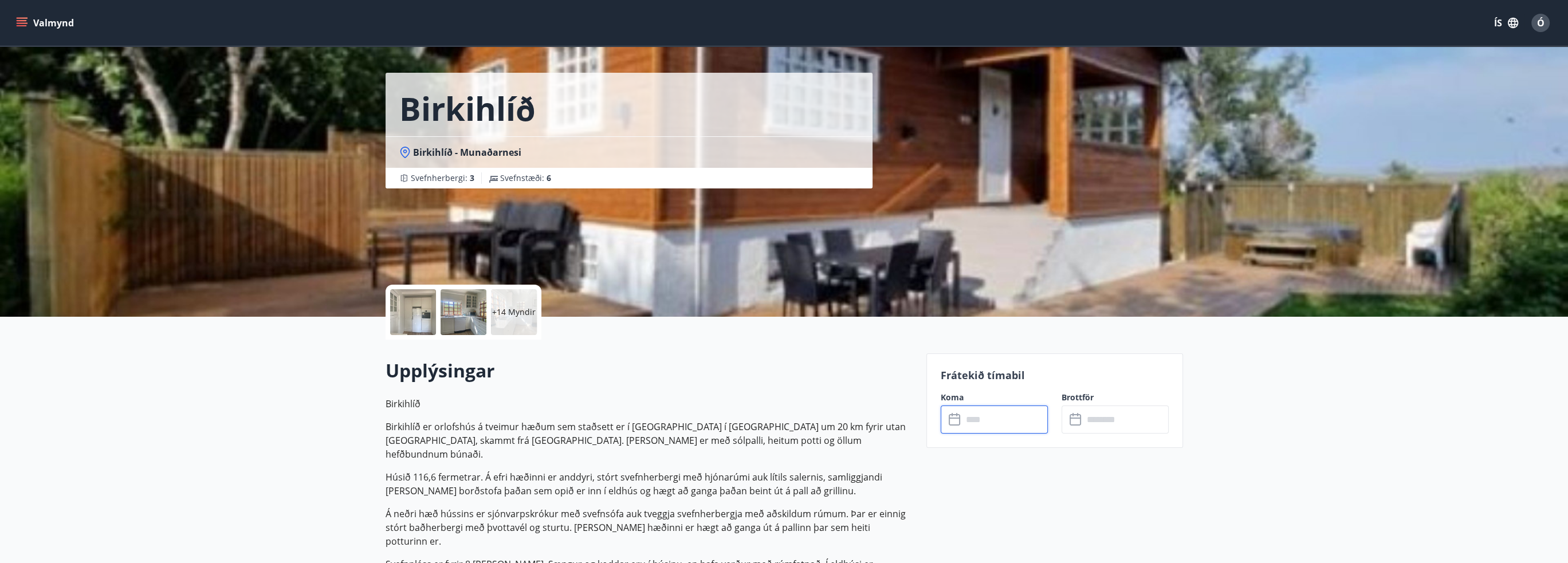
scroll to position [0, 0]
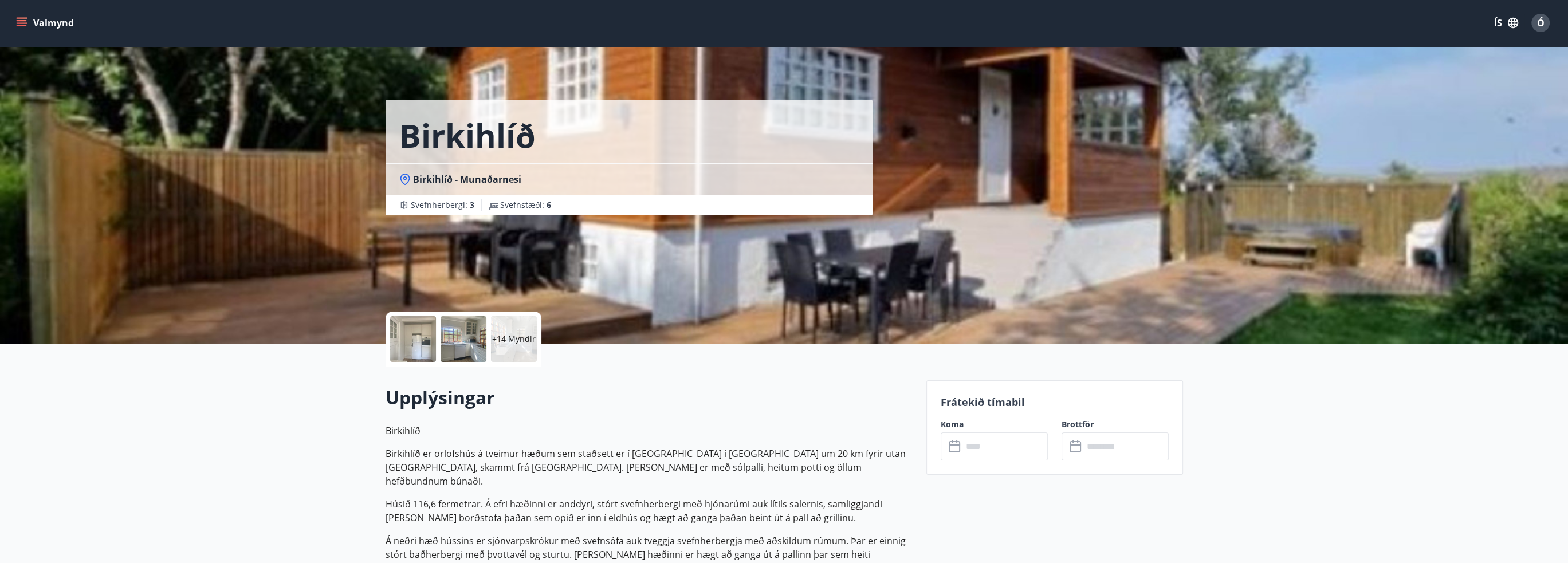
drag, startPoint x: 497, startPoint y: 231, endPoint x: 479, endPoint y: 229, distance: 18.1
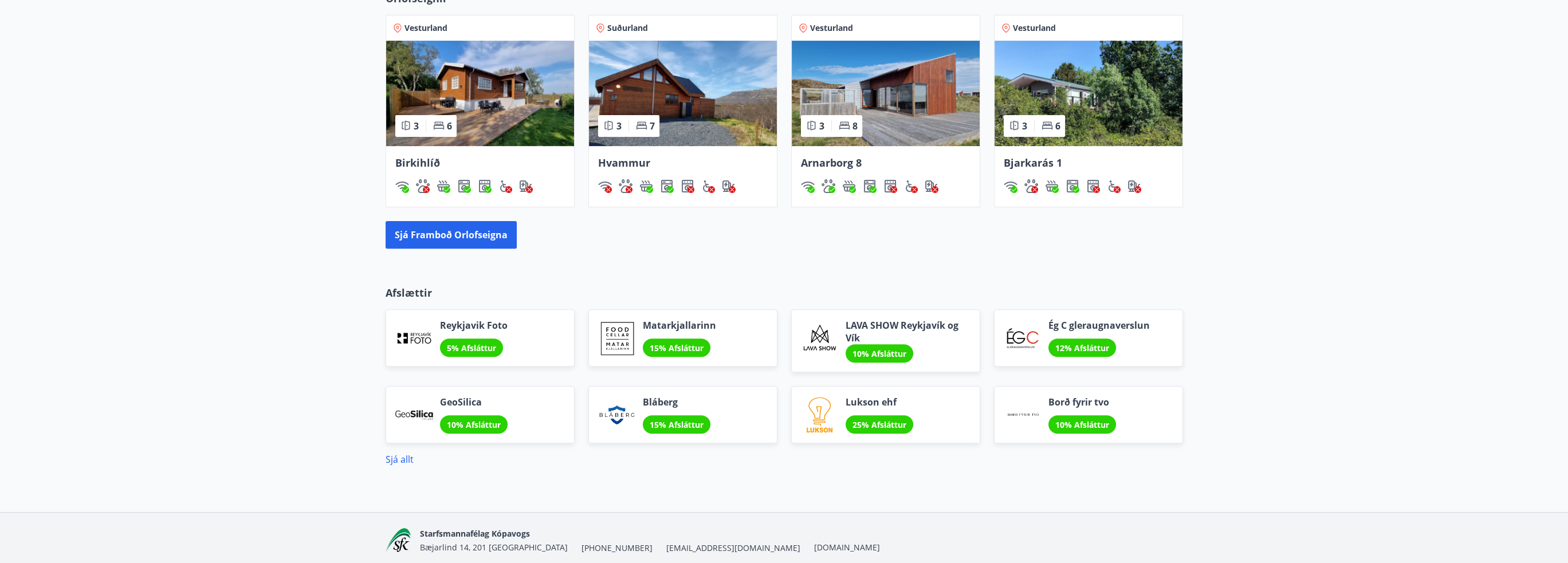
scroll to position [801, 0]
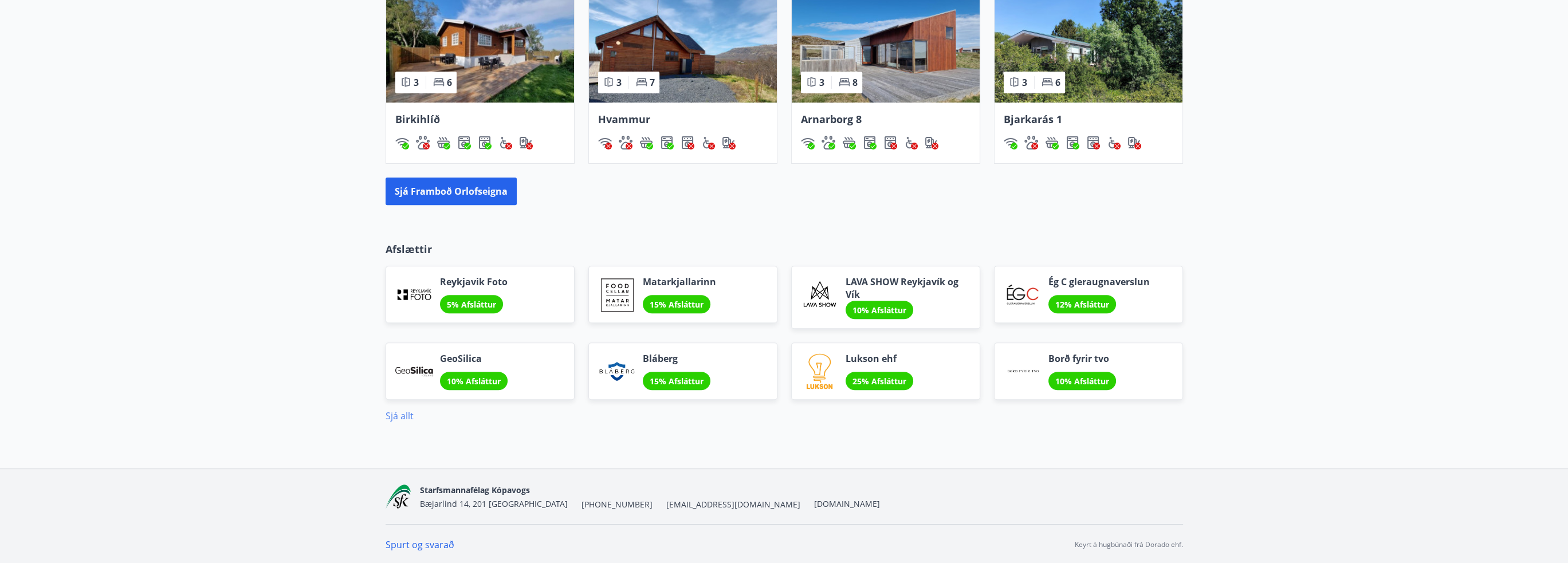
click at [401, 412] on link "Sjá allt" at bounding box center [399, 416] width 28 height 13
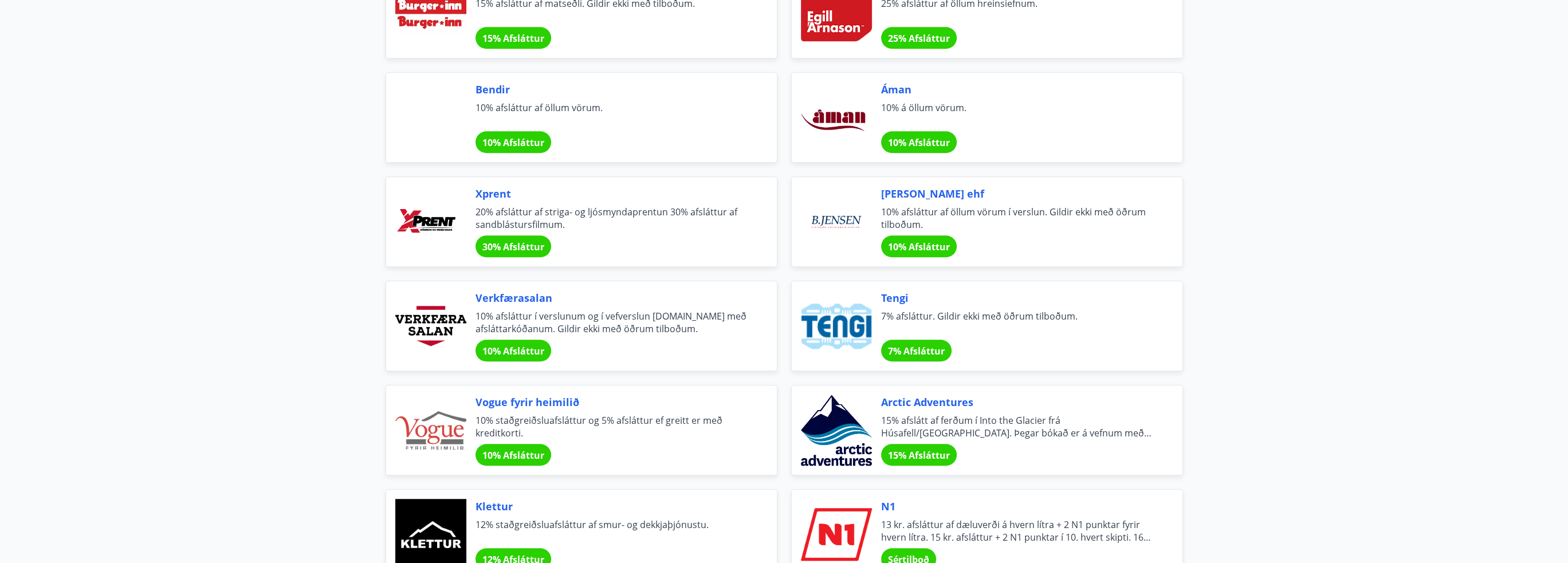
scroll to position [1776, 0]
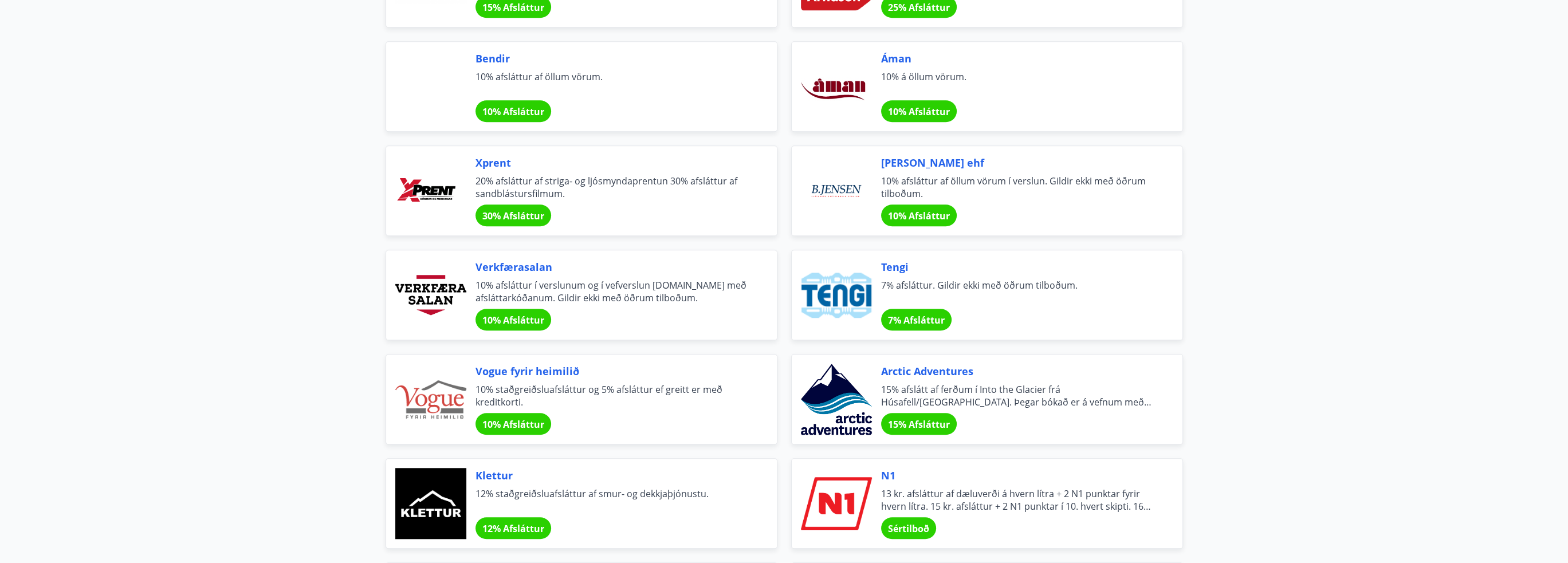
click at [513, 304] on div "Verkfærasalan 10% afsláttur í verslunum og í vefverslun [DOMAIN_NAME] með afslá…" at bounding box center [613, 295] width 274 height 71
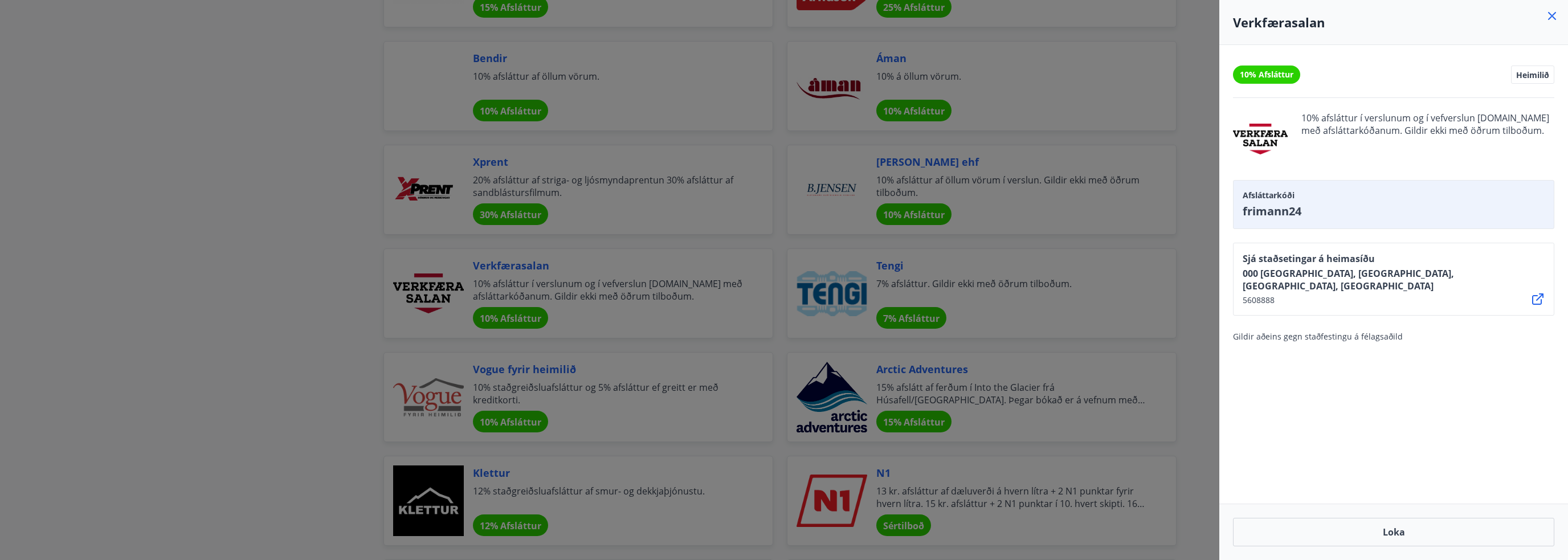
click at [357, 147] on div at bounding box center [784, 280] width 1568 height 560
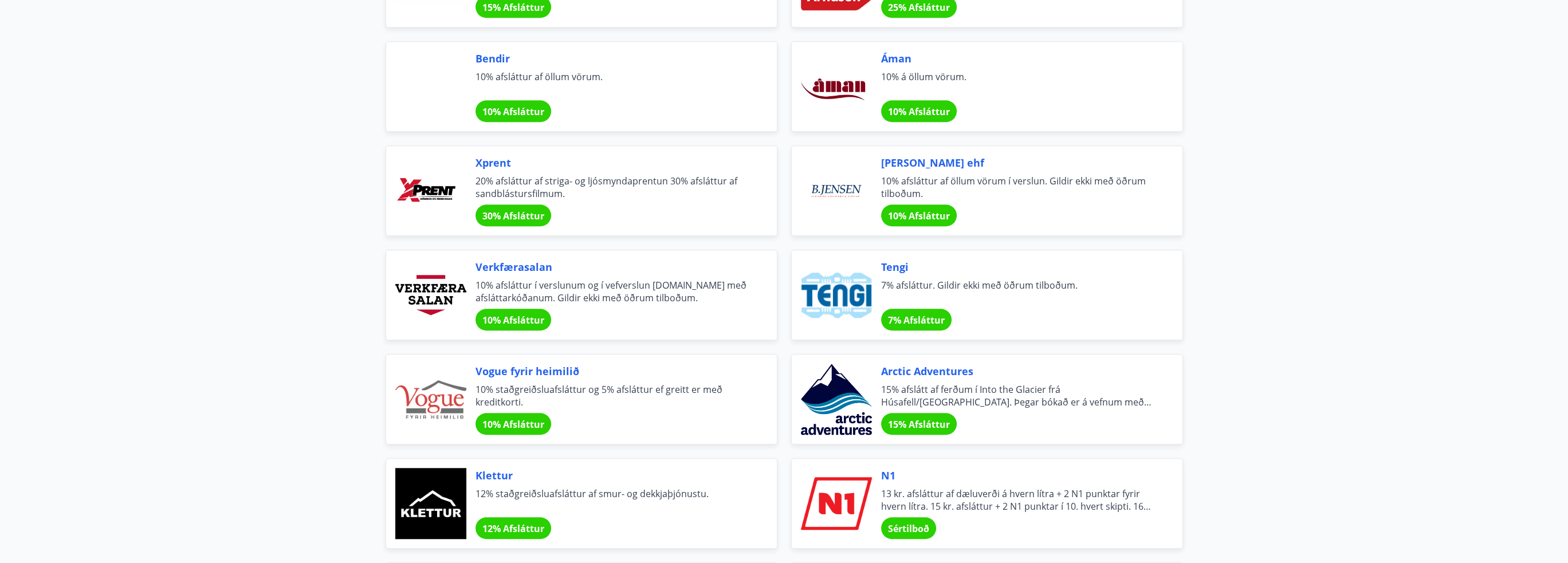
click at [514, 204] on div "30% Afsláttur" at bounding box center [513, 215] width 76 height 22
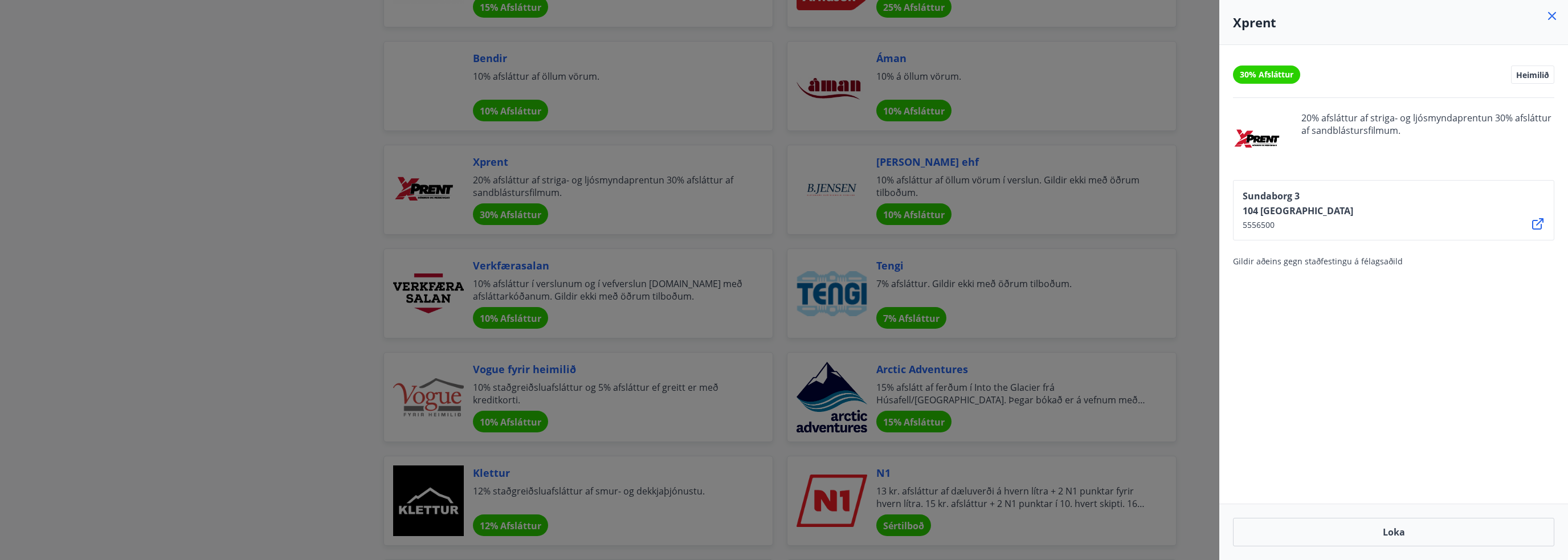
click at [355, 200] on div at bounding box center [784, 280] width 1568 height 560
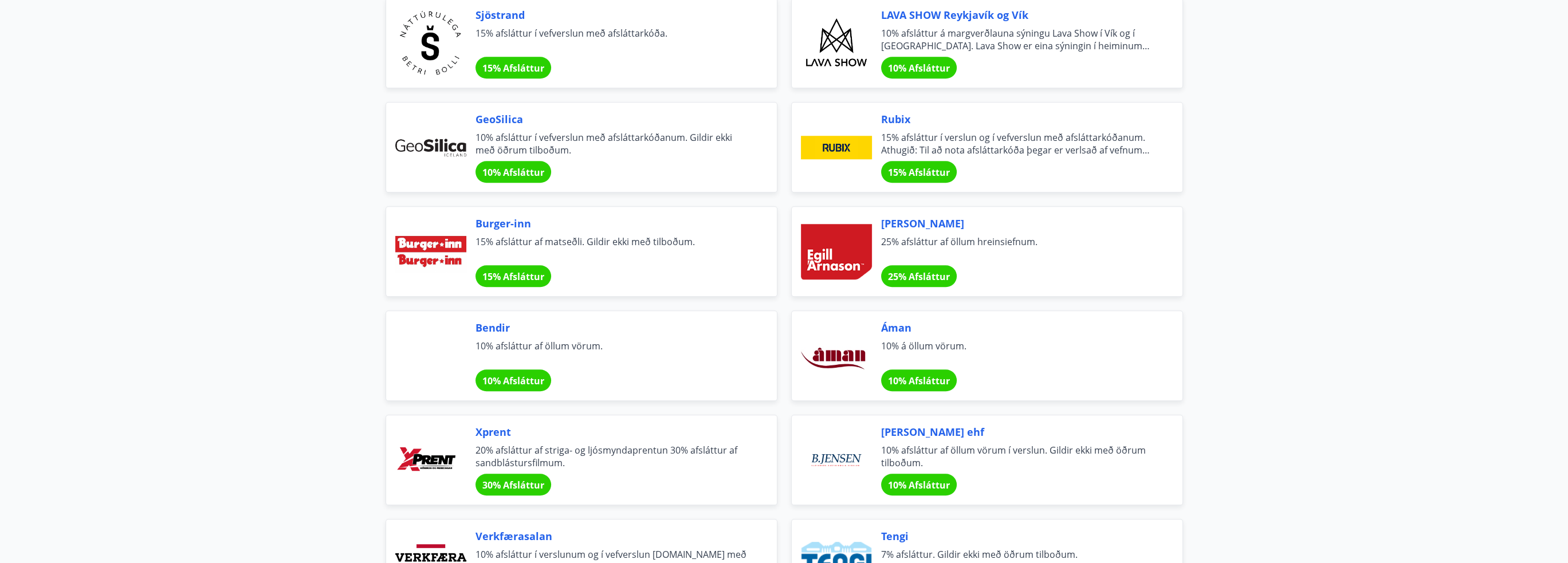
scroll to position [1490, 0]
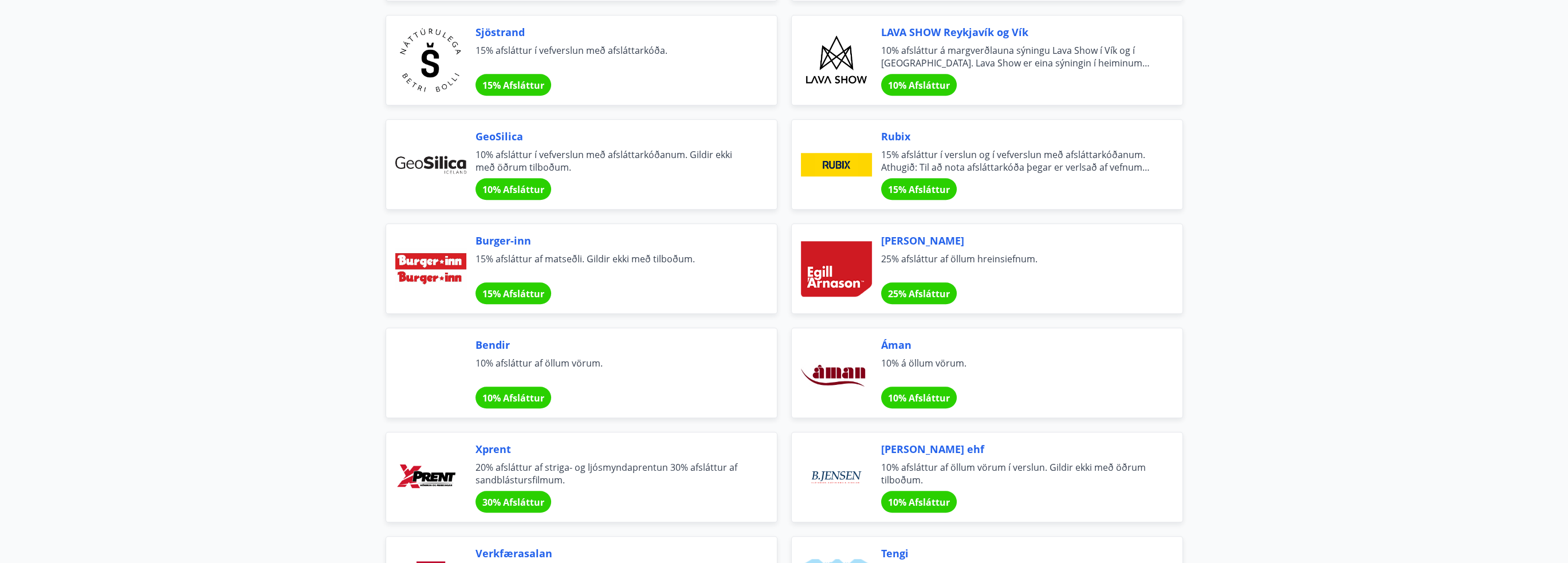
click at [989, 155] on span "15% afsláttur í verslun og í vefverslun með afsláttarkóðanum. Athugið: Til að n…" at bounding box center [1018, 161] width 274 height 25
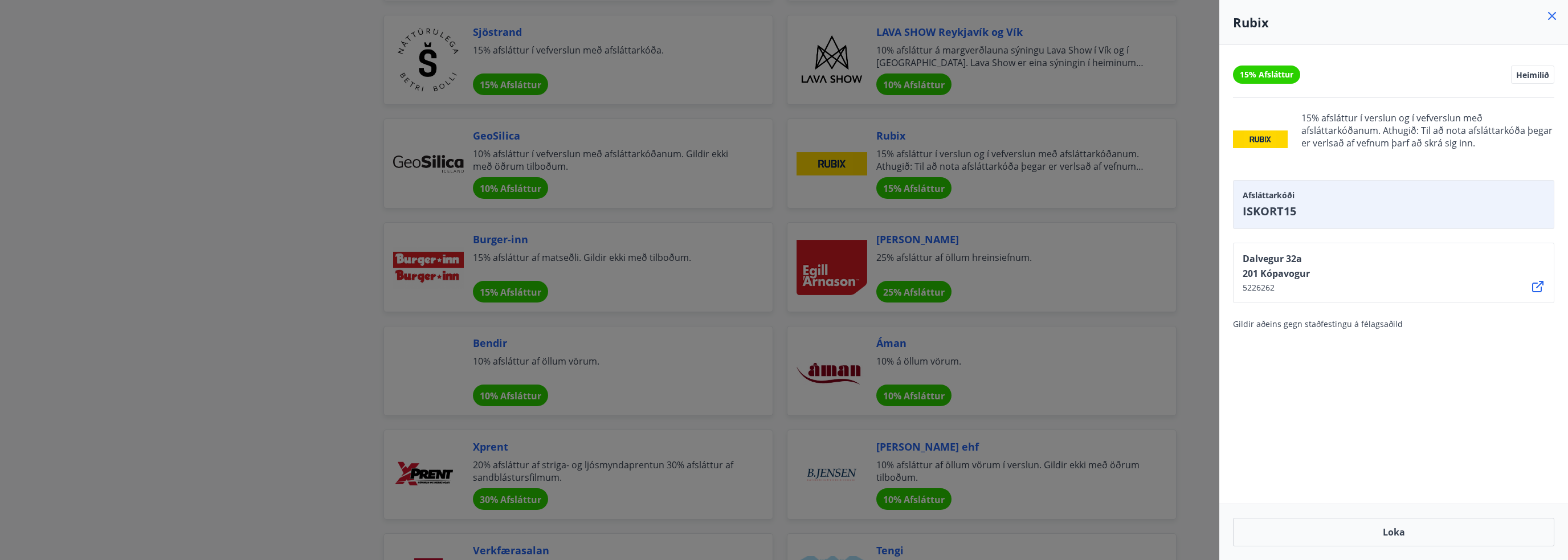
click at [319, 275] on div at bounding box center [784, 280] width 1568 height 560
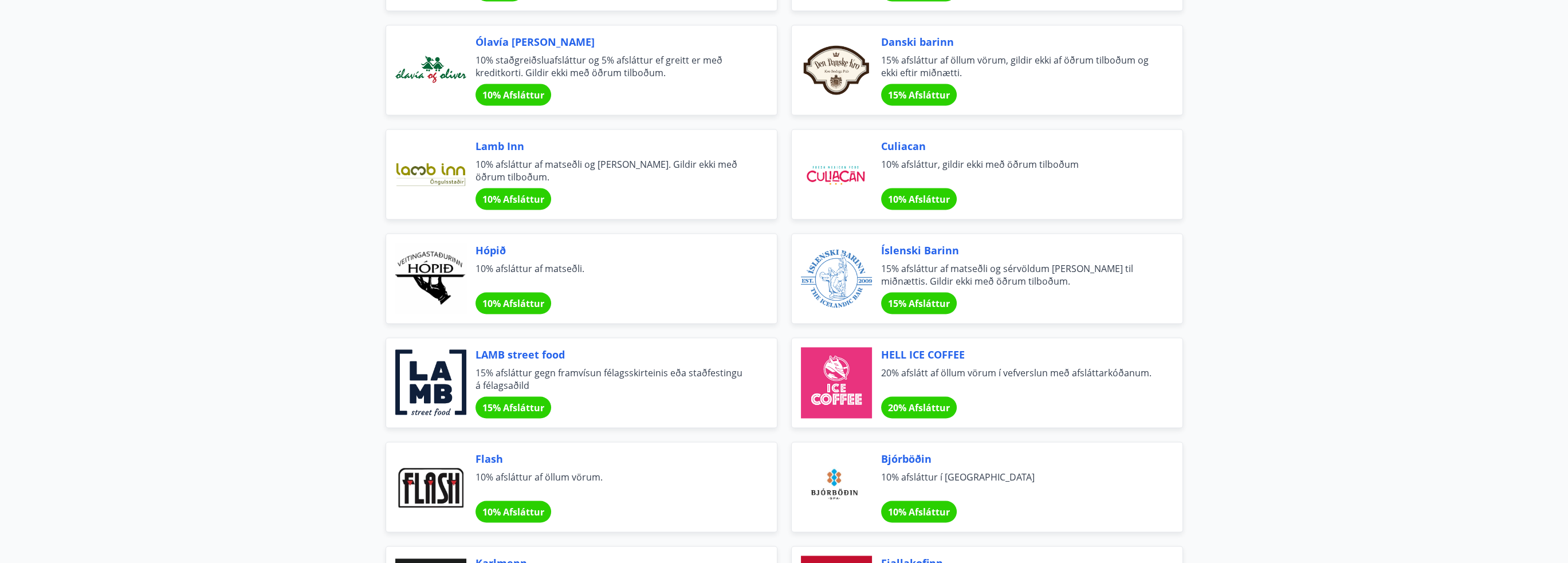
scroll to position [3151, 0]
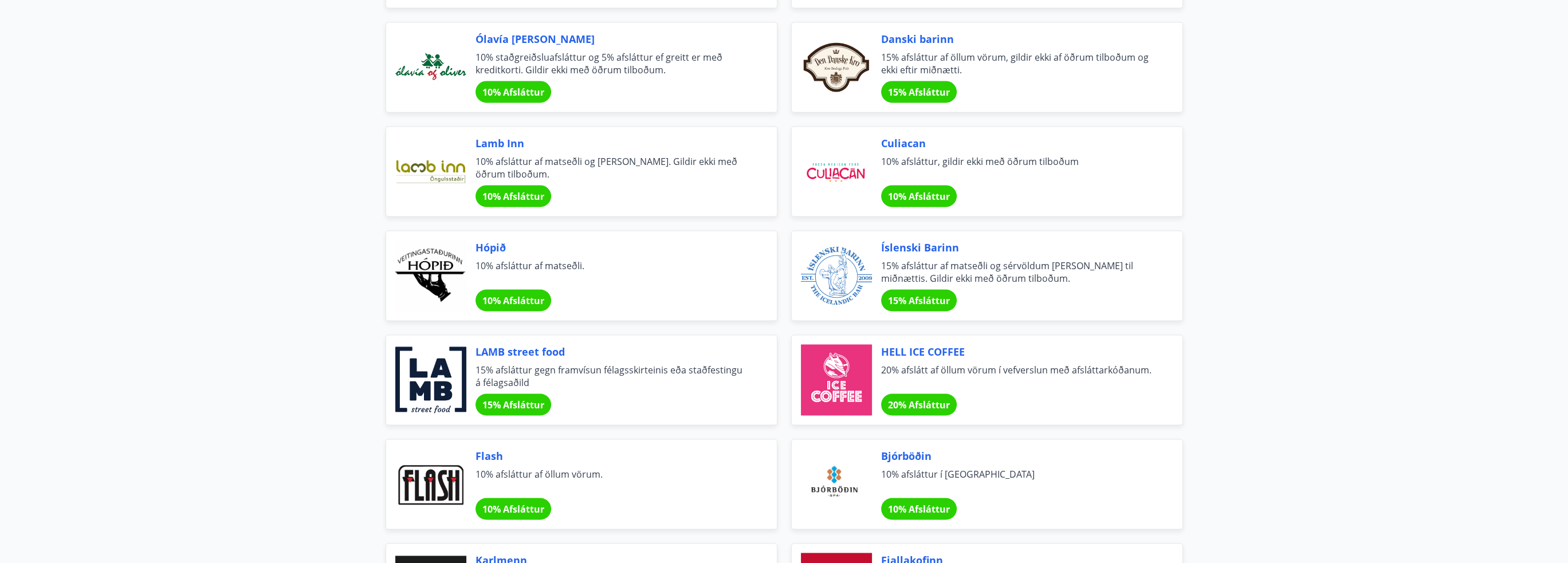
click at [937, 64] on span "15% afsláttur af öllum vörum, gildir ekki af öðrum tilboðum og ekki eftir miðnæ…" at bounding box center [1018, 64] width 274 height 25
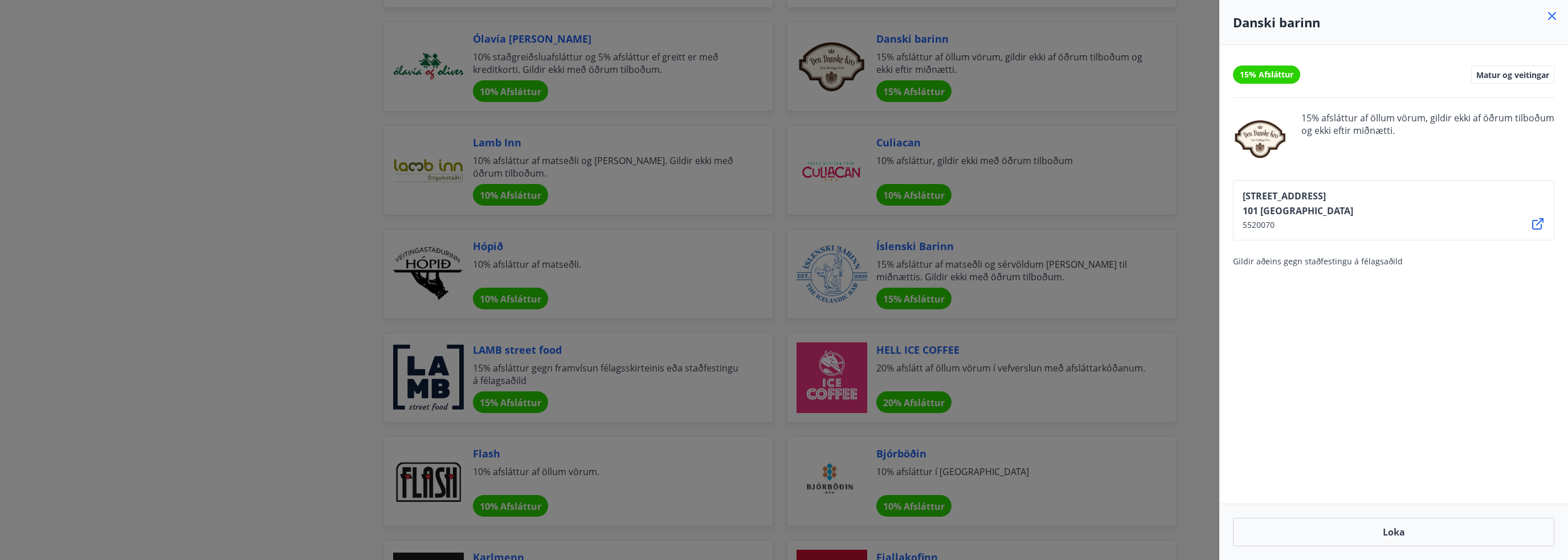
click at [1194, 179] on div at bounding box center [784, 280] width 1568 height 560
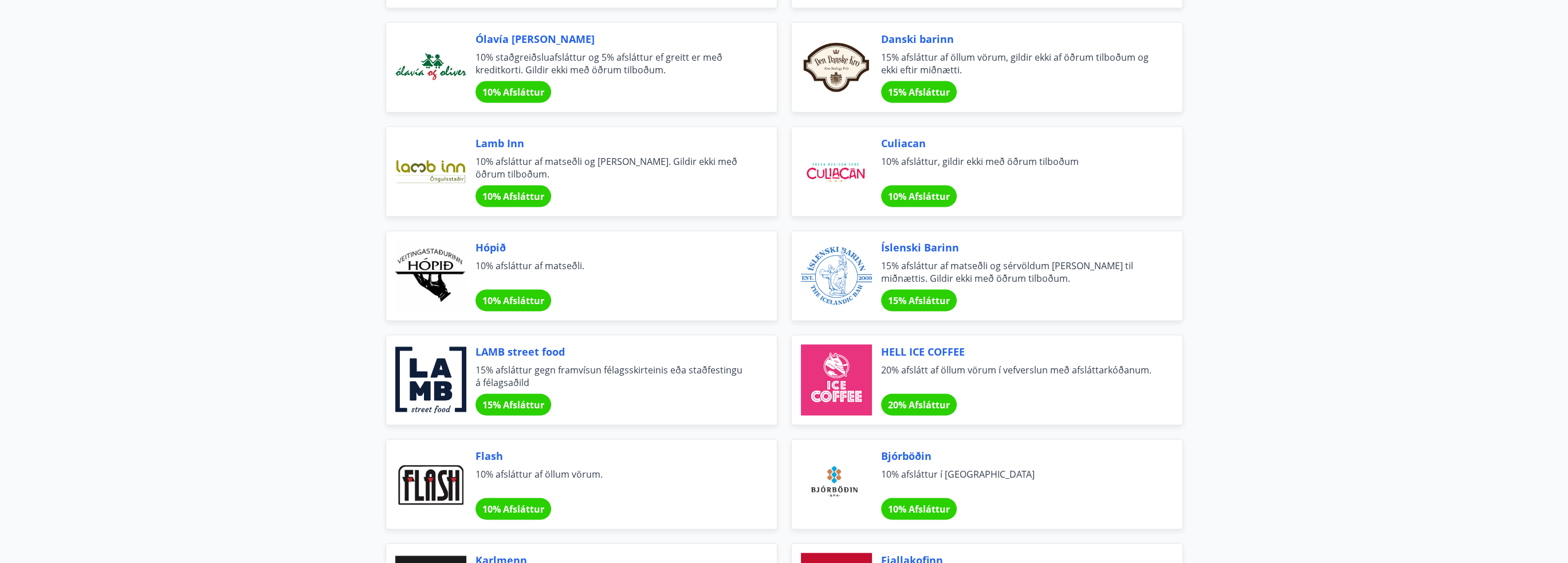
click at [611, 155] on span "10% afsláttur af matseðli og [PERSON_NAME]. Gildir ekki með öðrum tilboðum." at bounding box center [613, 168] width 274 height 25
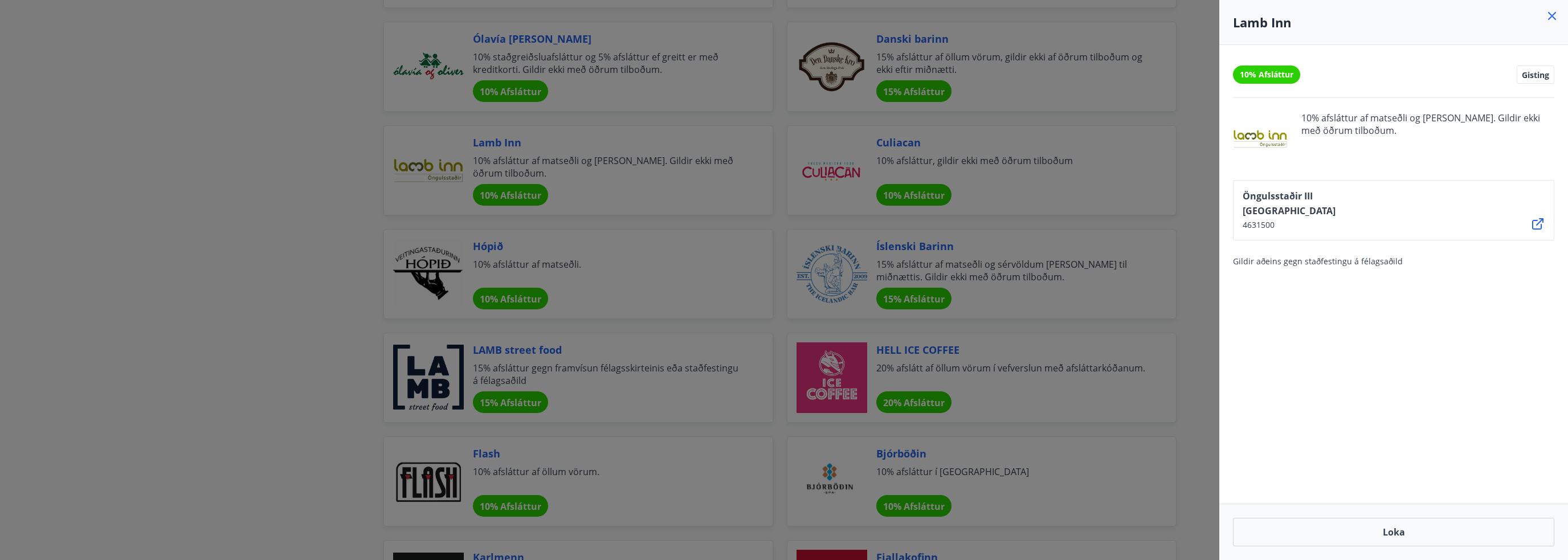
click at [1537, 221] on icon at bounding box center [1538, 224] width 14 height 14
click at [1553, 14] on icon at bounding box center [1552, 16] width 14 height 14
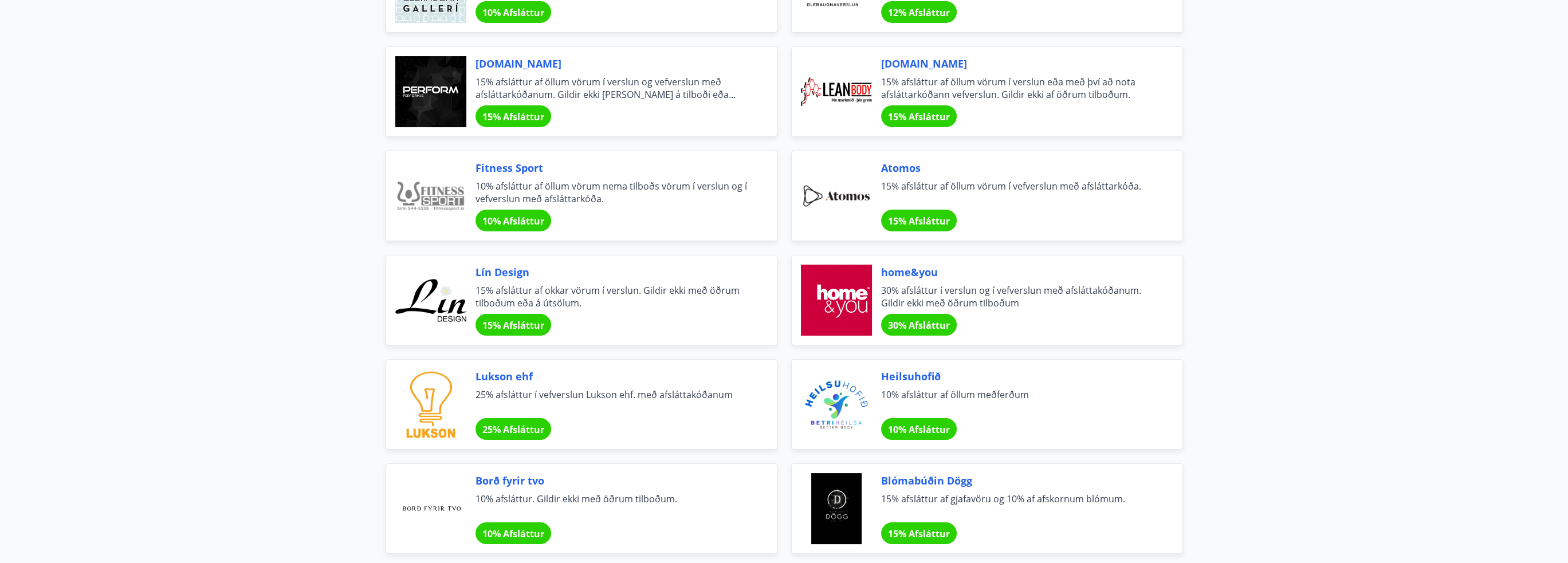
scroll to position [0, 0]
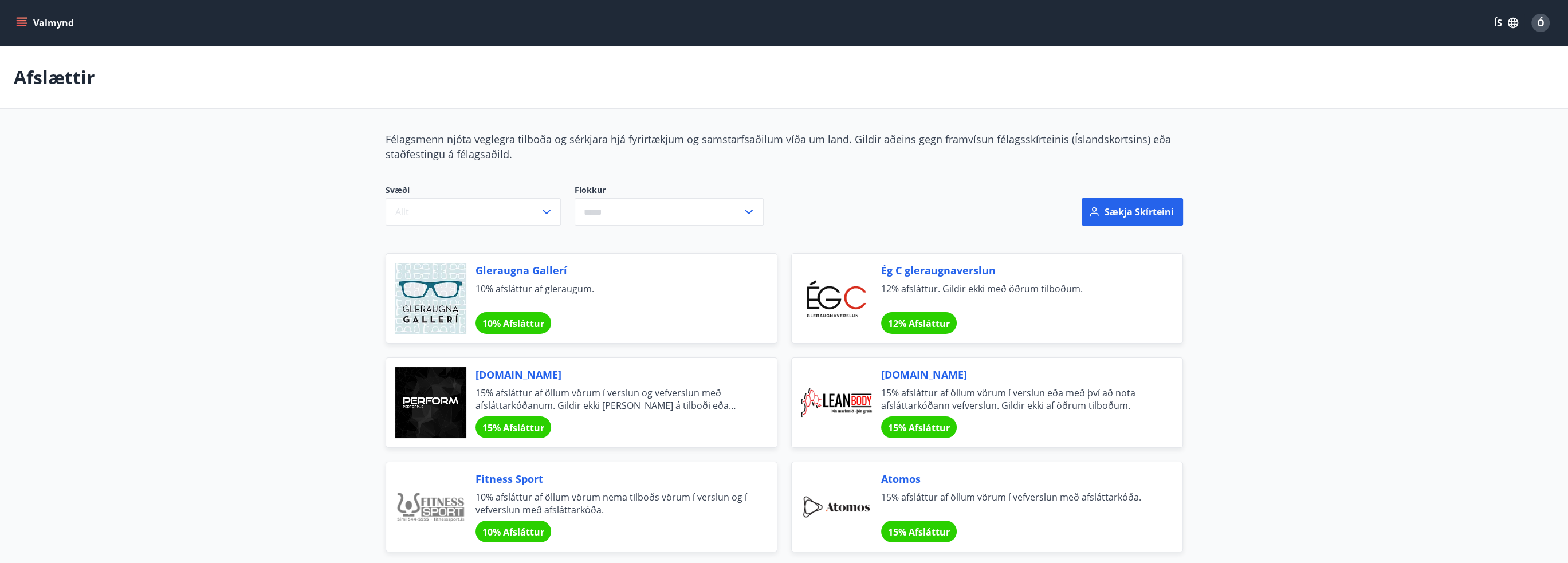
click at [24, 20] on icon "menu" at bounding box center [22, 21] width 10 height 1
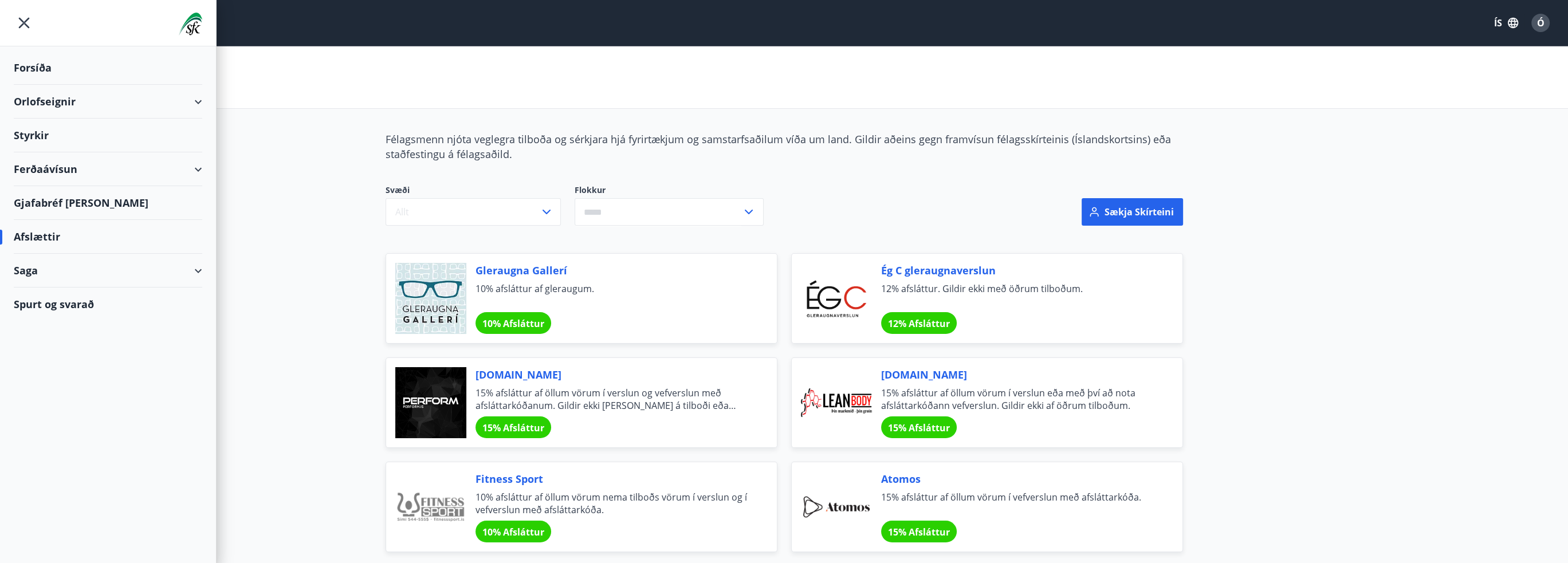
click at [65, 103] on div "Orlofseignir" at bounding box center [108, 101] width 188 height 34
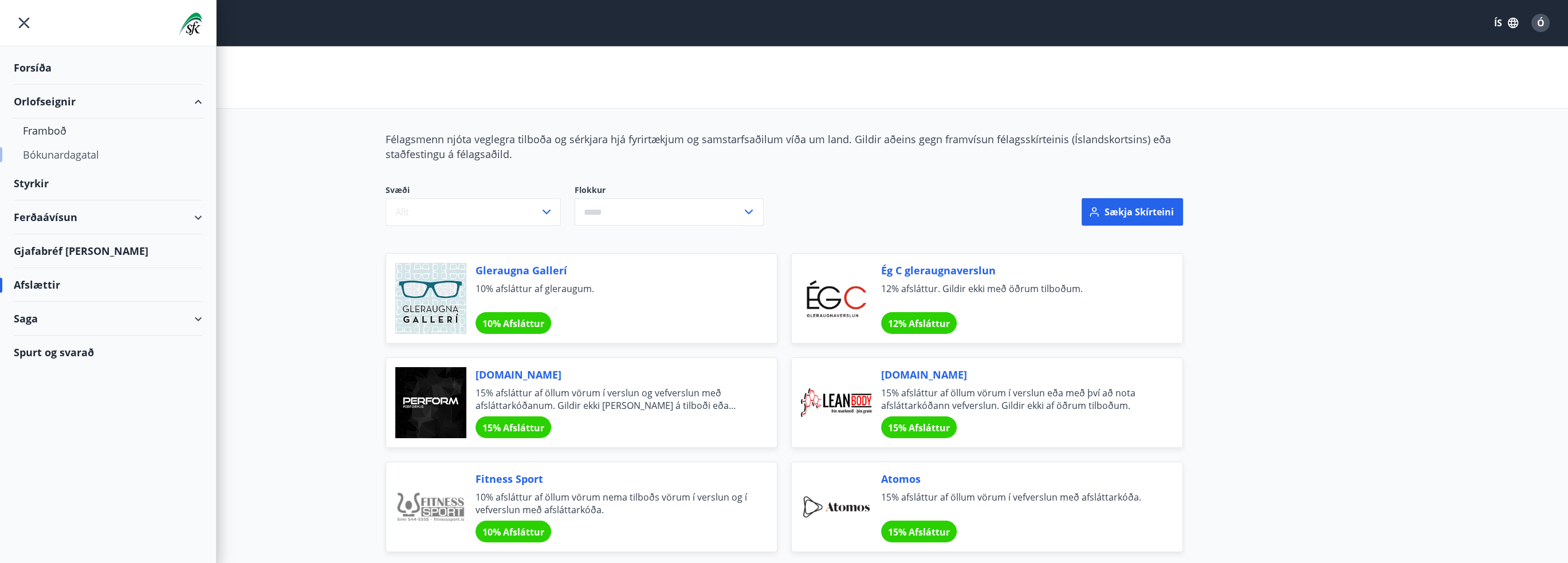
click at [55, 155] on div "Bókunardagatal" at bounding box center [108, 155] width 170 height 24
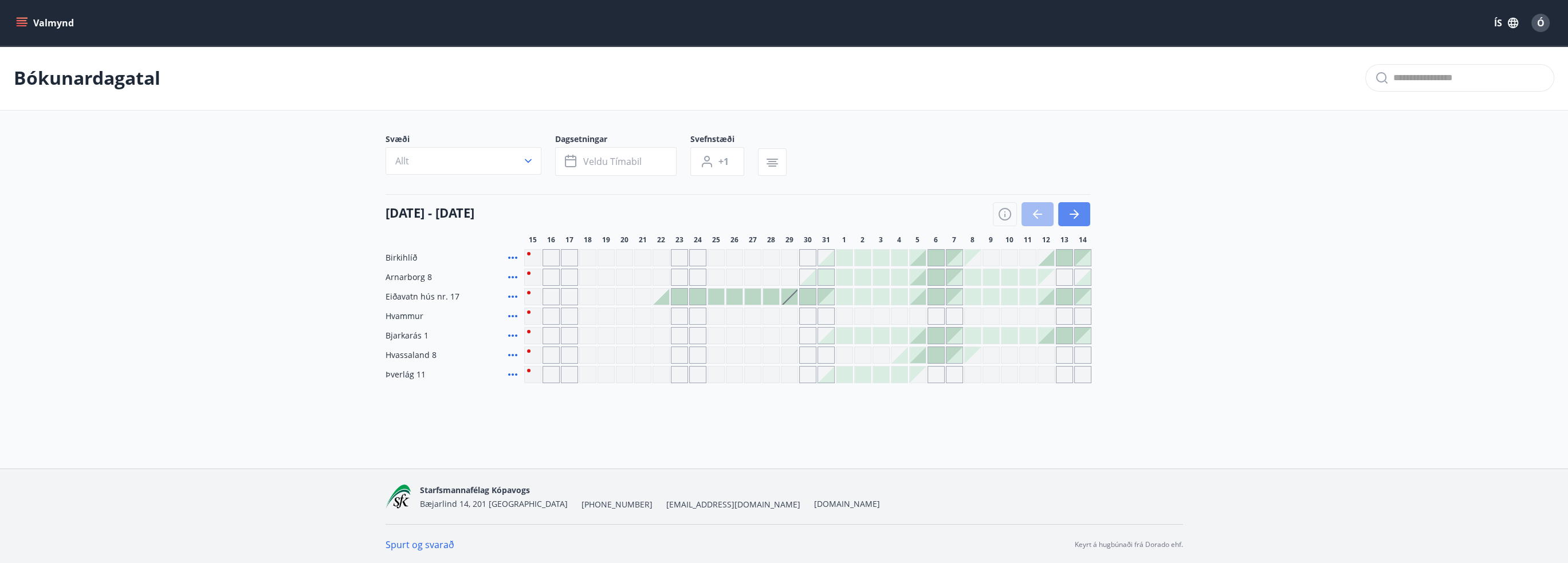
click at [1077, 211] on icon "button" at bounding box center [1074, 214] width 14 height 14
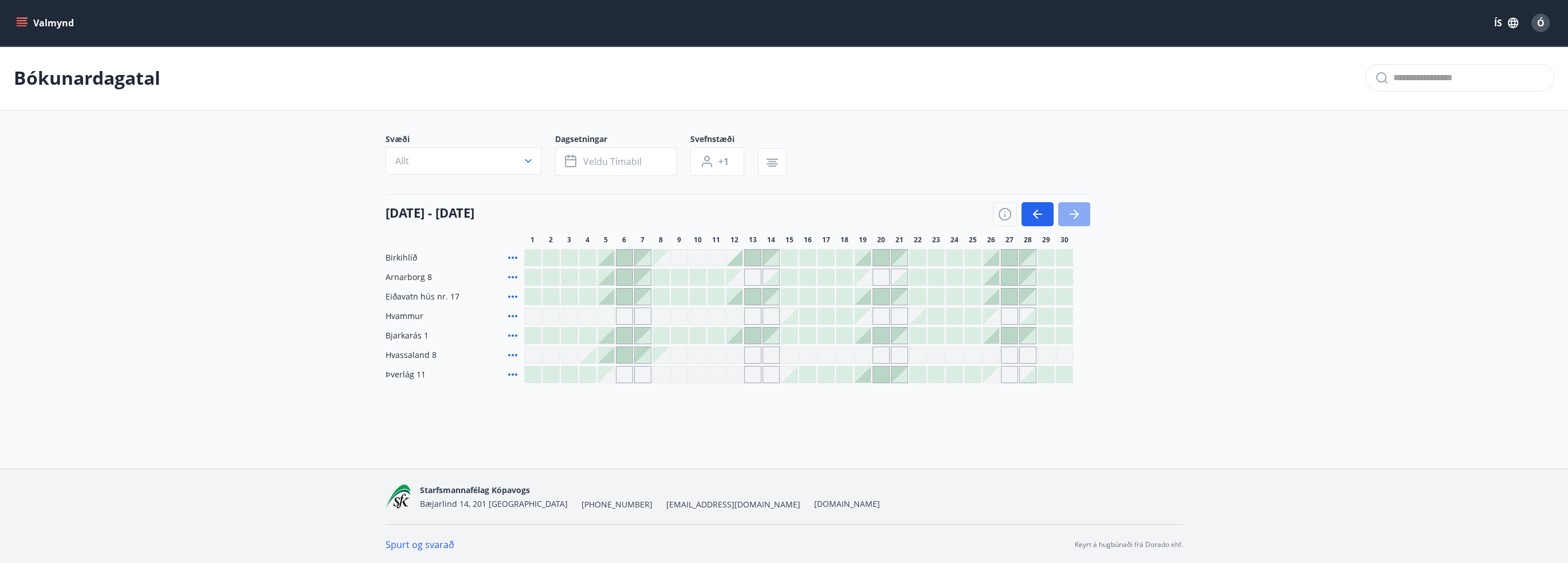
click at [1077, 211] on icon "button" at bounding box center [1074, 214] width 14 height 14
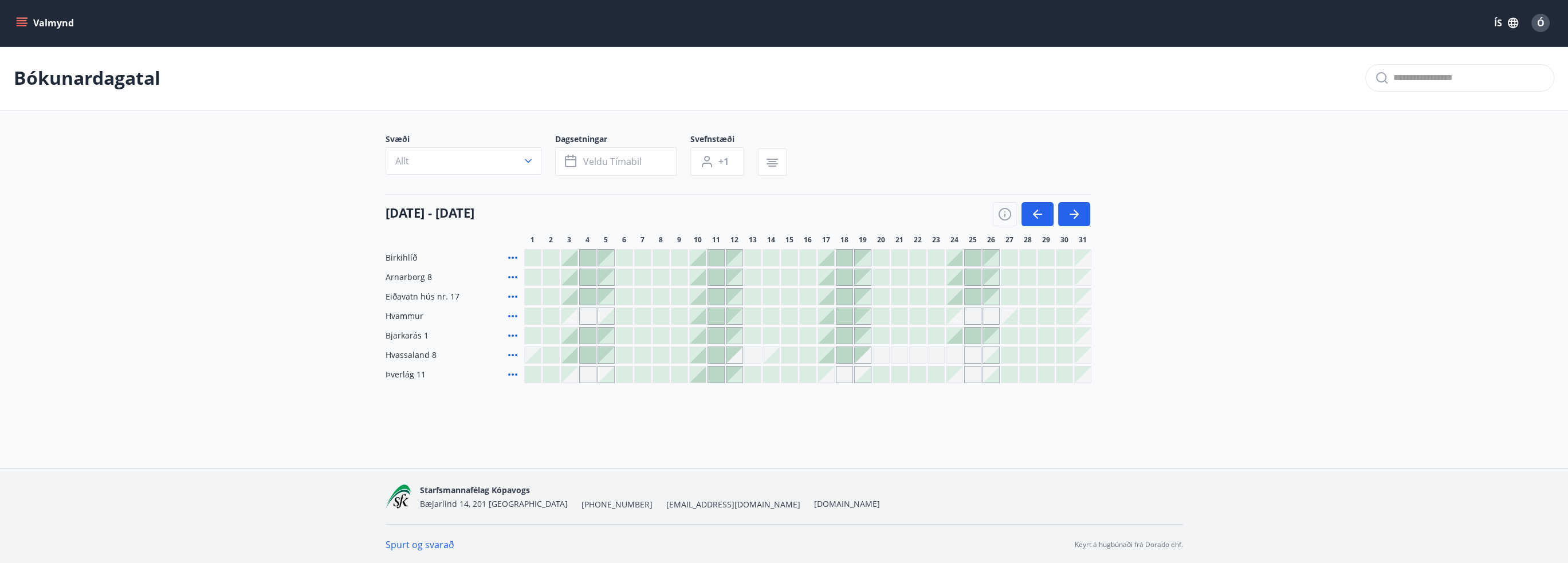
click at [697, 255] on div at bounding box center [697, 257] width 16 height 16
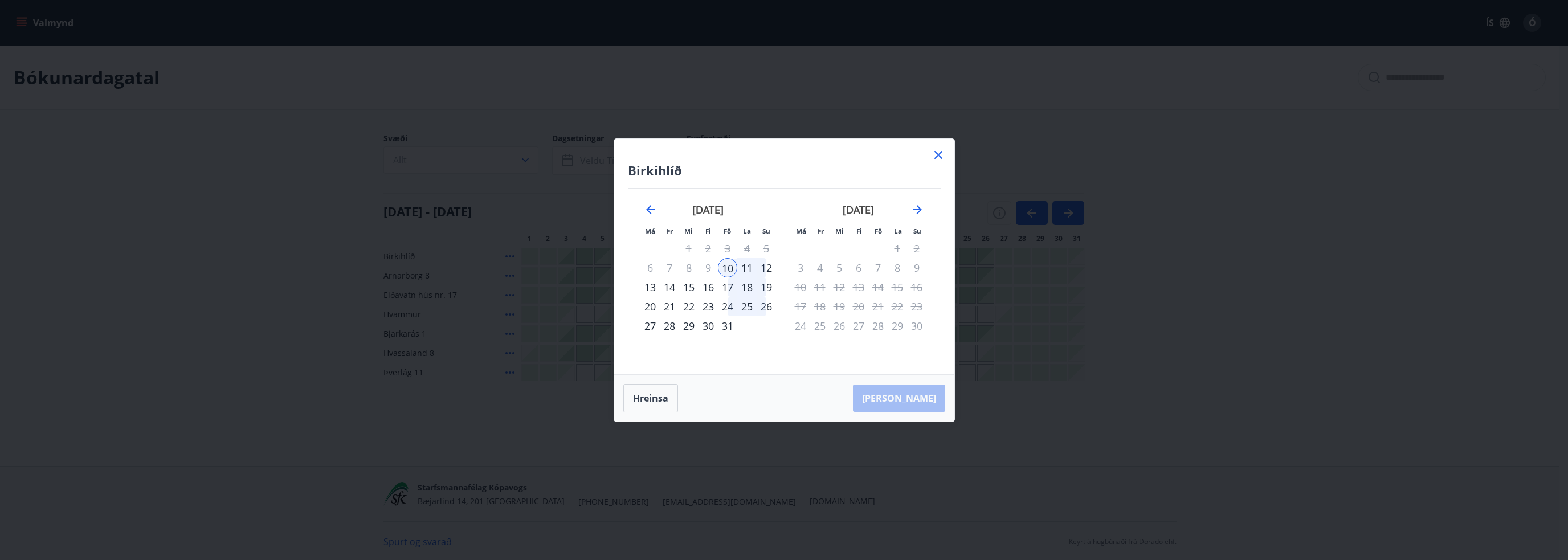
click at [944, 154] on icon at bounding box center [938, 155] width 14 height 14
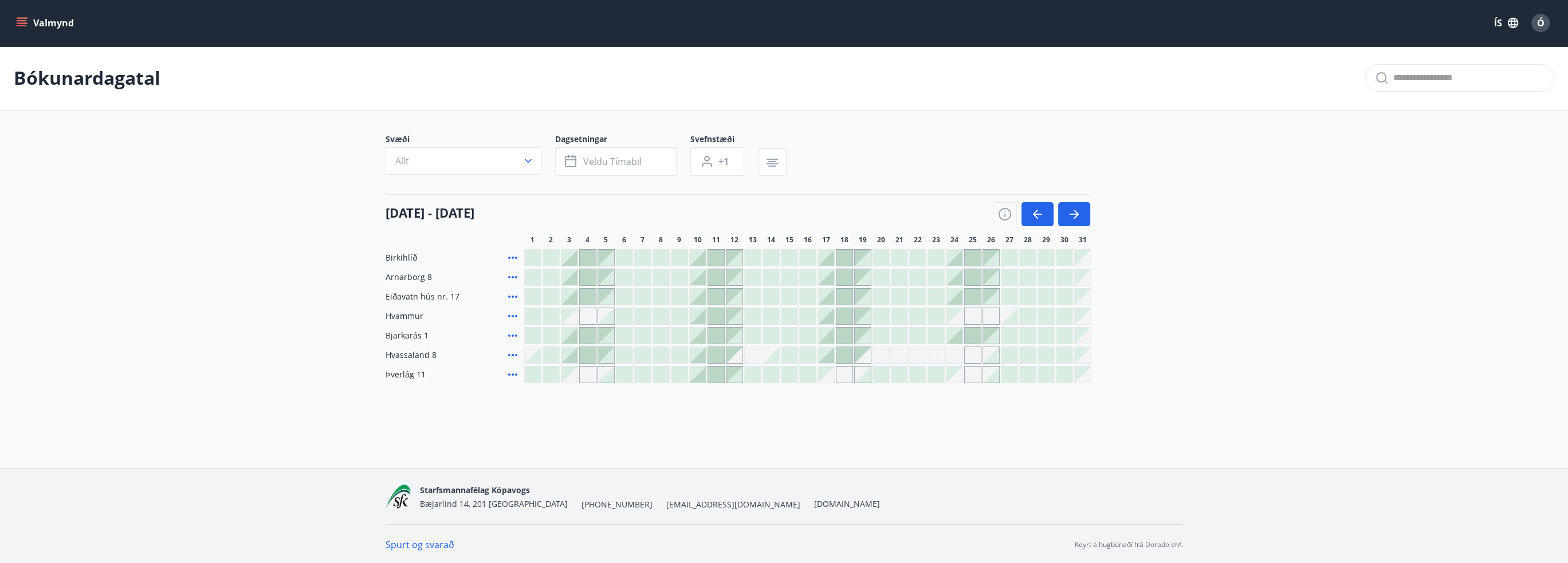
click at [701, 350] on div at bounding box center [697, 355] width 16 height 16
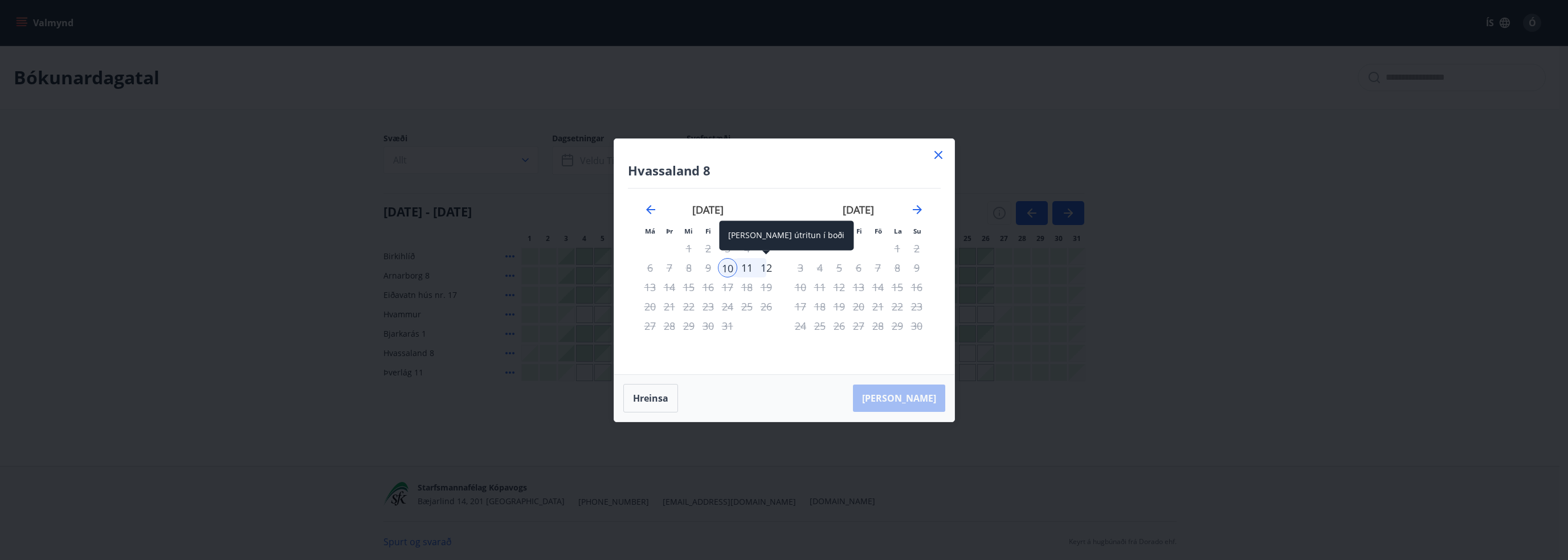
click at [768, 269] on div "12" at bounding box center [767, 268] width 19 height 19
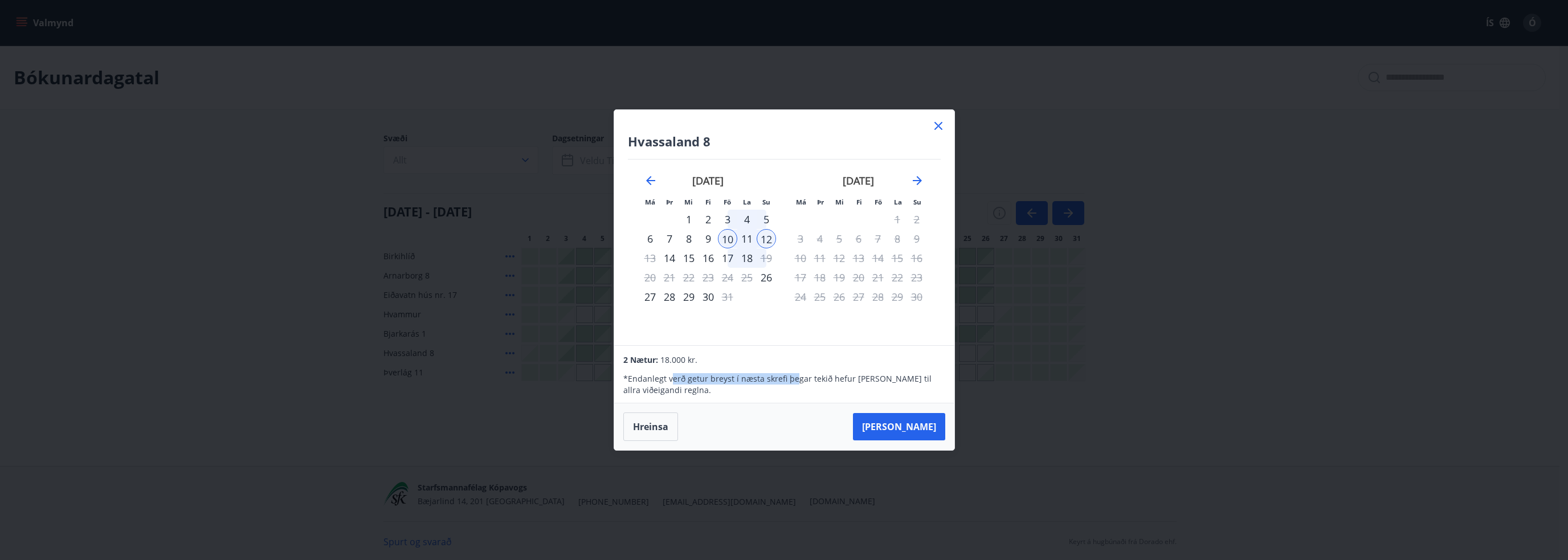
drag, startPoint x: 688, startPoint y: 382, endPoint x: 803, endPoint y: 379, distance: 115.0
click at [802, 379] on p "* Endanlegt verð getur breyst í næsta skrefi þegar tekið hefur [PERSON_NAME] ti…" at bounding box center [784, 384] width 321 height 23
click at [821, 378] on p "* Endanlegt verð getur breyst í næsta skrefi þegar tekið hefur [PERSON_NAME] ti…" at bounding box center [784, 384] width 321 height 23
drag, startPoint x: 801, startPoint y: 376, endPoint x: 855, endPoint y: 380, distance: 54.1
click at [855, 380] on p "* Endanlegt verð getur breyst í næsta skrefi þegar tekið hefur [PERSON_NAME] ti…" at bounding box center [784, 384] width 321 height 23
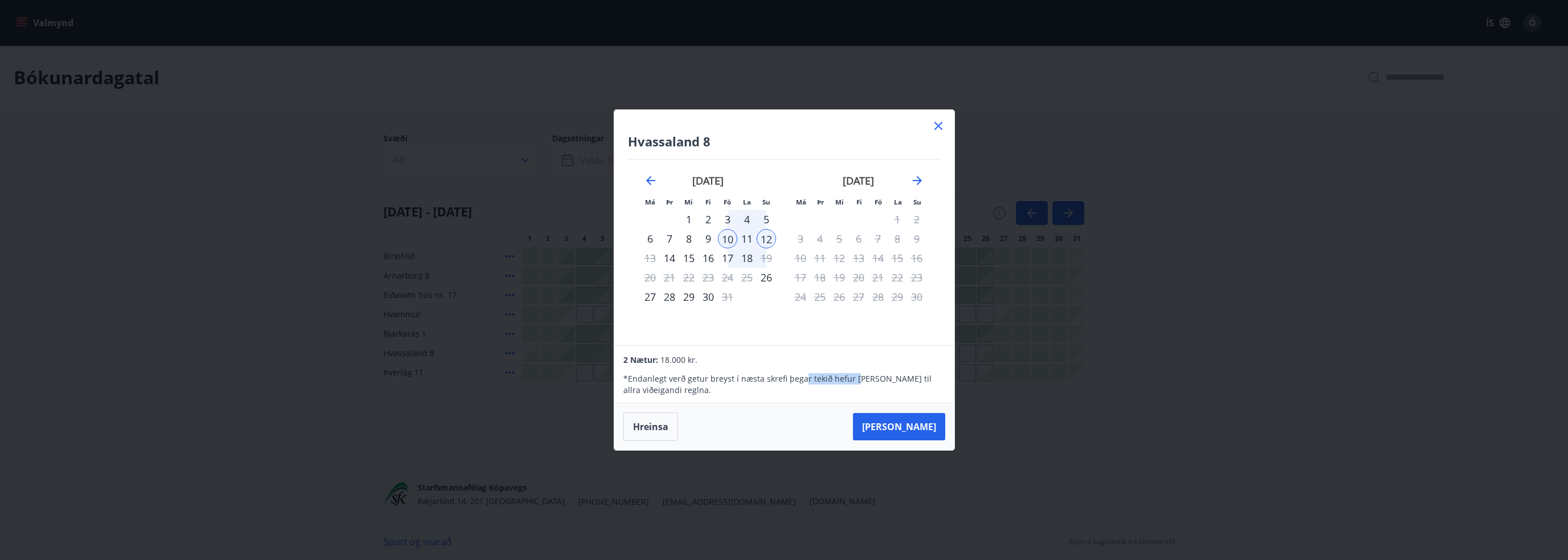
click at [855, 380] on p "* Endanlegt verð getur breyst í næsta skrefi þegar tekið hefur [PERSON_NAME] ti…" at bounding box center [784, 384] width 321 height 23
click at [648, 258] on div "13" at bounding box center [650, 258] width 19 height 19
click at [939, 129] on icon at bounding box center [938, 126] width 14 height 14
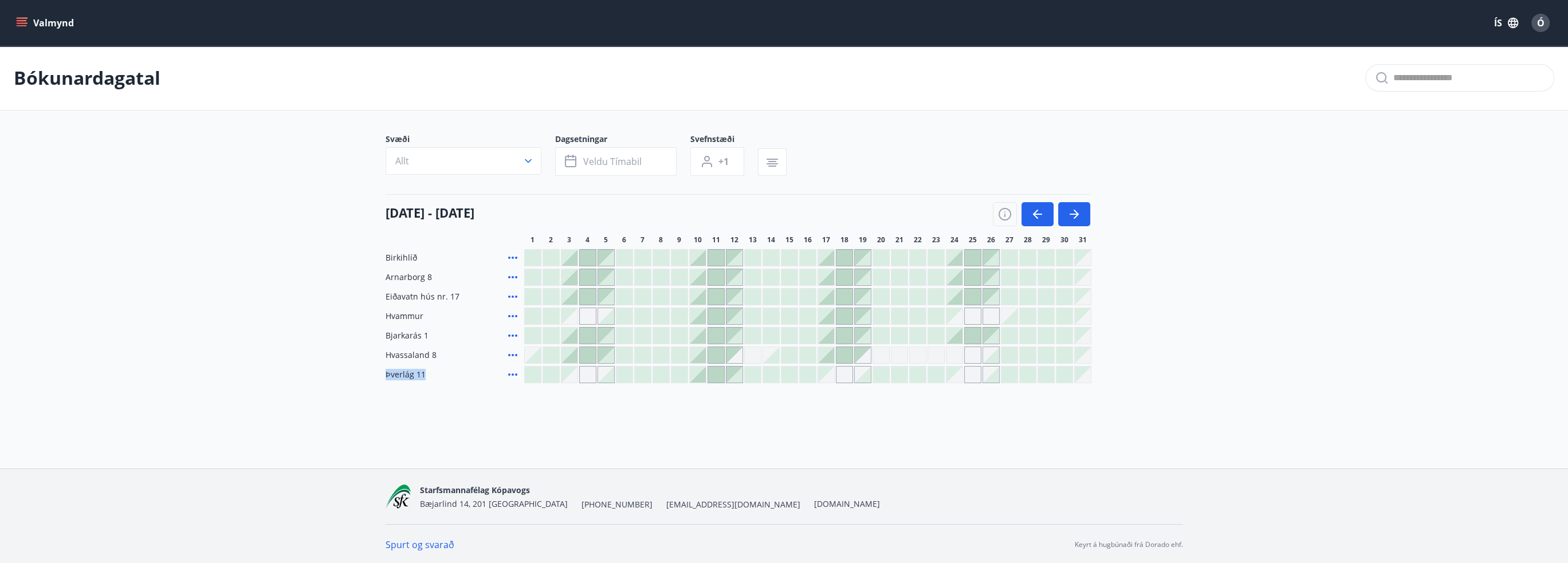
drag, startPoint x: 387, startPoint y: 375, endPoint x: 426, endPoint y: 373, distance: 39.1
click at [426, 373] on div "Þverlág 11" at bounding box center [452, 374] width 134 height 17
click at [1031, 218] on icon "button" at bounding box center [1037, 214] width 14 height 14
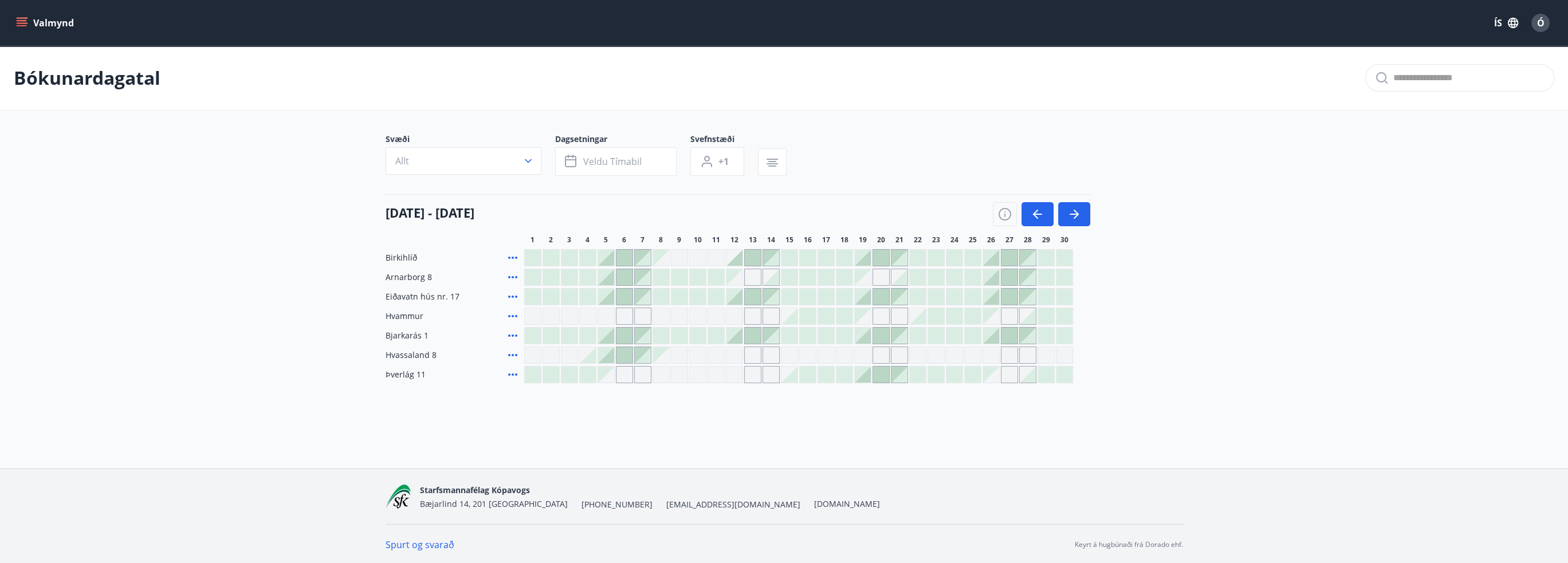
click at [989, 371] on div "Gráir dagar eru ekki bókanlegir" at bounding box center [990, 374] width 16 height 16
